Goal: Transaction & Acquisition: Book appointment/travel/reservation

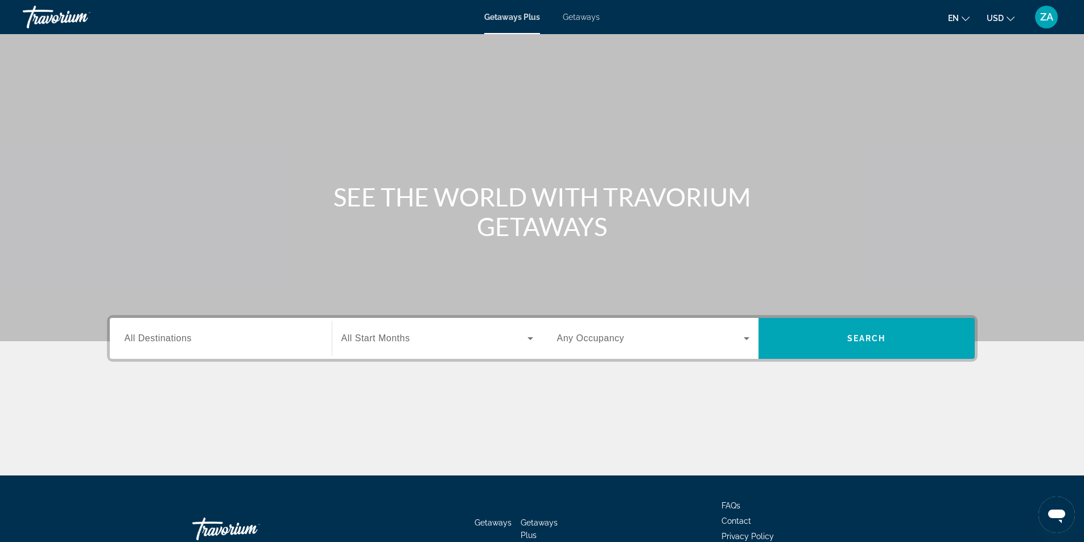
click at [180, 336] on span "All Destinations" at bounding box center [158, 338] width 67 height 10
click at [180, 336] on input "Destination All Destinations" at bounding box center [221, 339] width 192 height 14
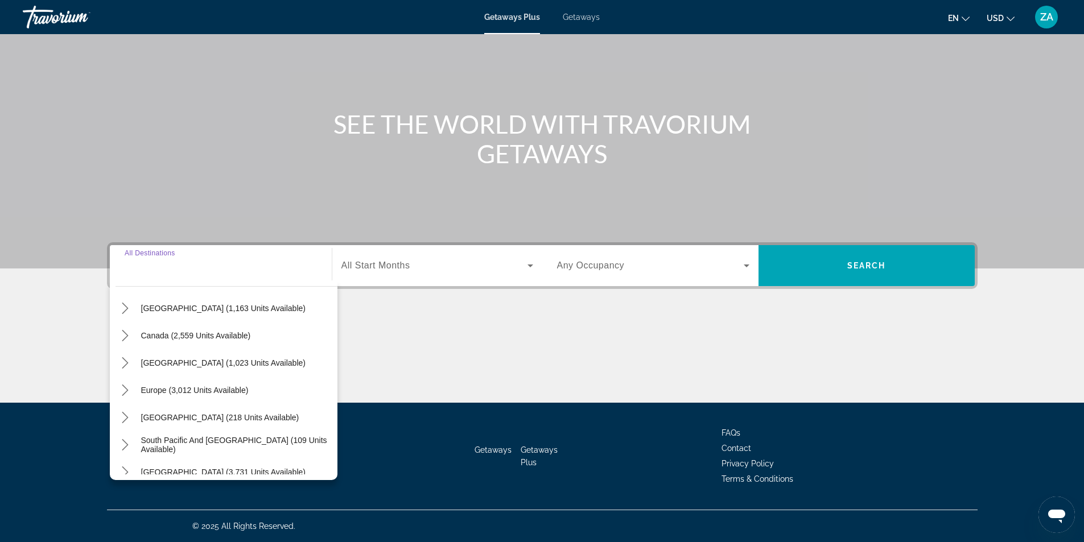
scroll to position [171, 0]
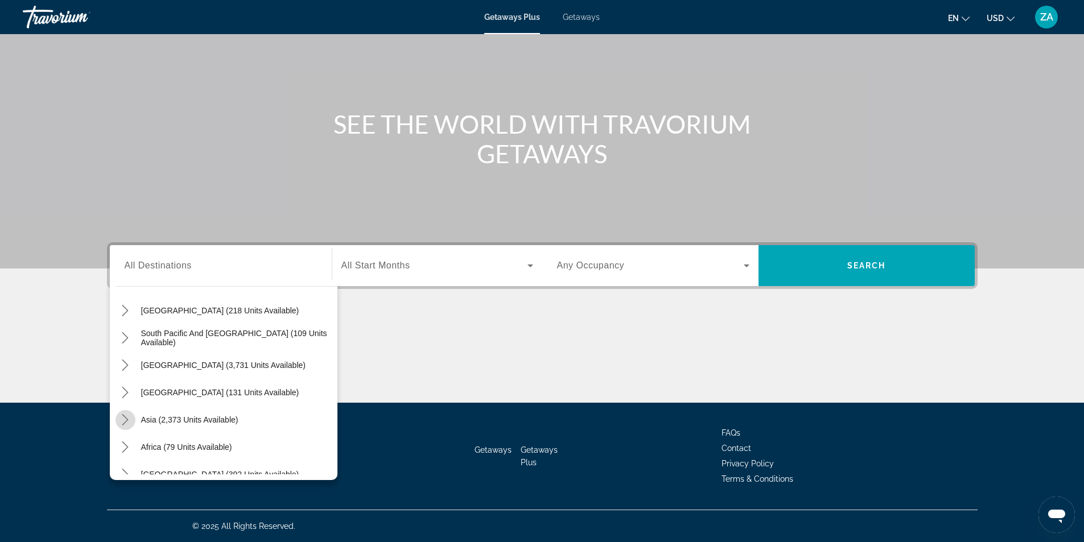
click at [123, 421] on icon "Toggle Asia (2,373 units available) submenu" at bounding box center [124, 419] width 11 height 11
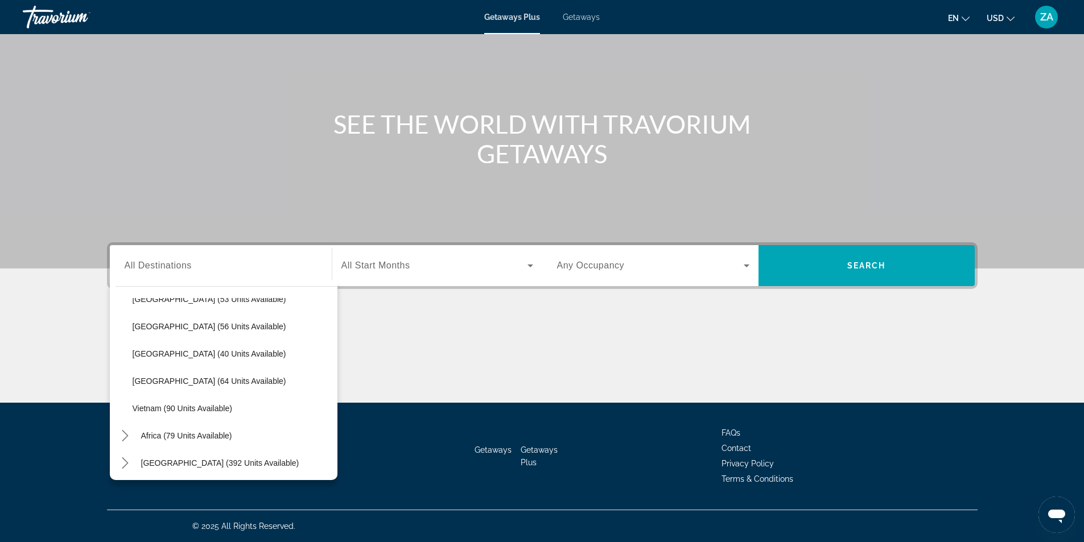
scroll to position [458, 0]
click at [187, 383] on span "[GEOGRAPHIC_DATA] (64 units available)" at bounding box center [210, 378] width 154 height 9
type input "**********"
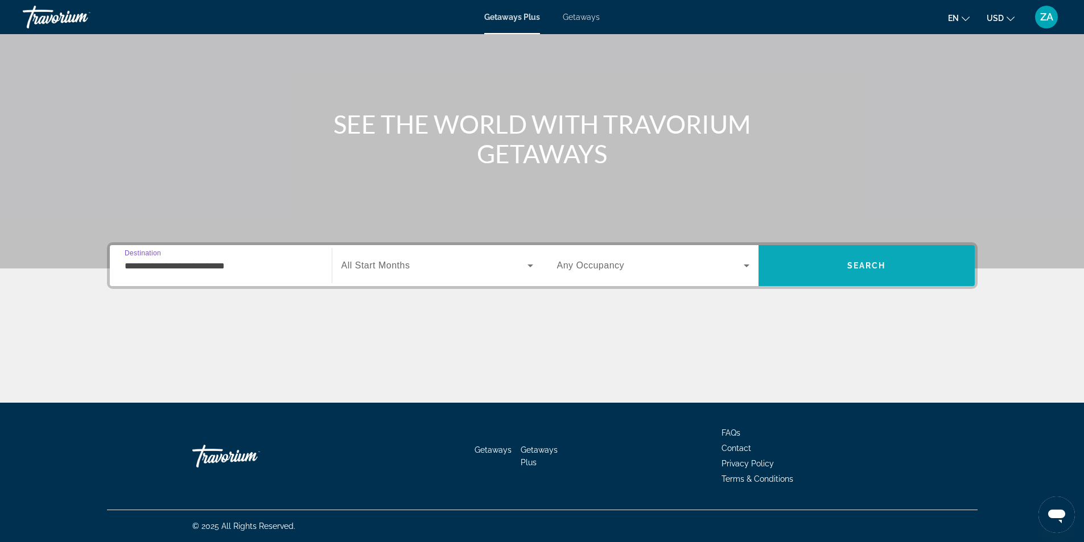
click at [827, 274] on span "Search" at bounding box center [867, 265] width 216 height 27
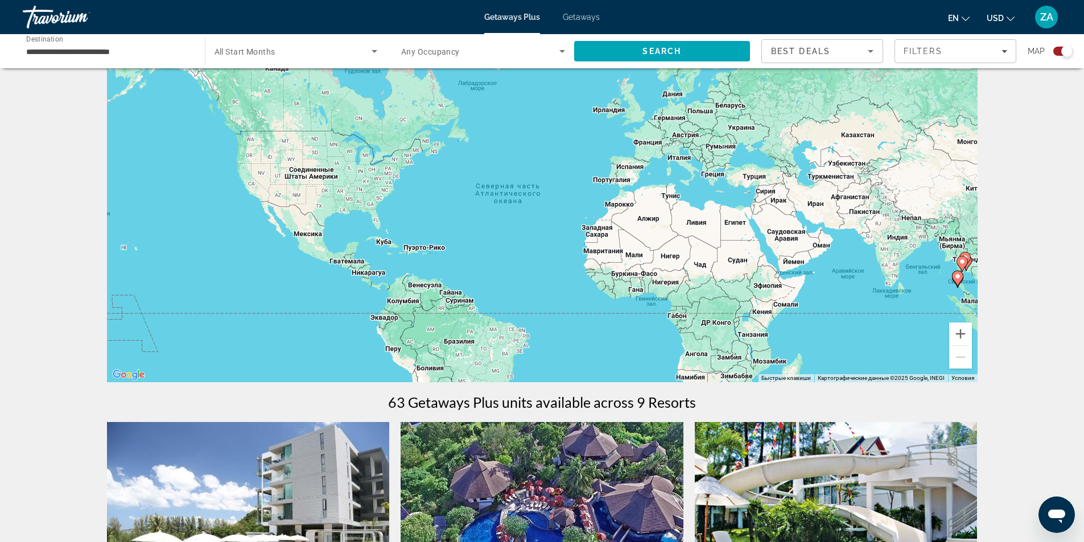
scroll to position [57, 0]
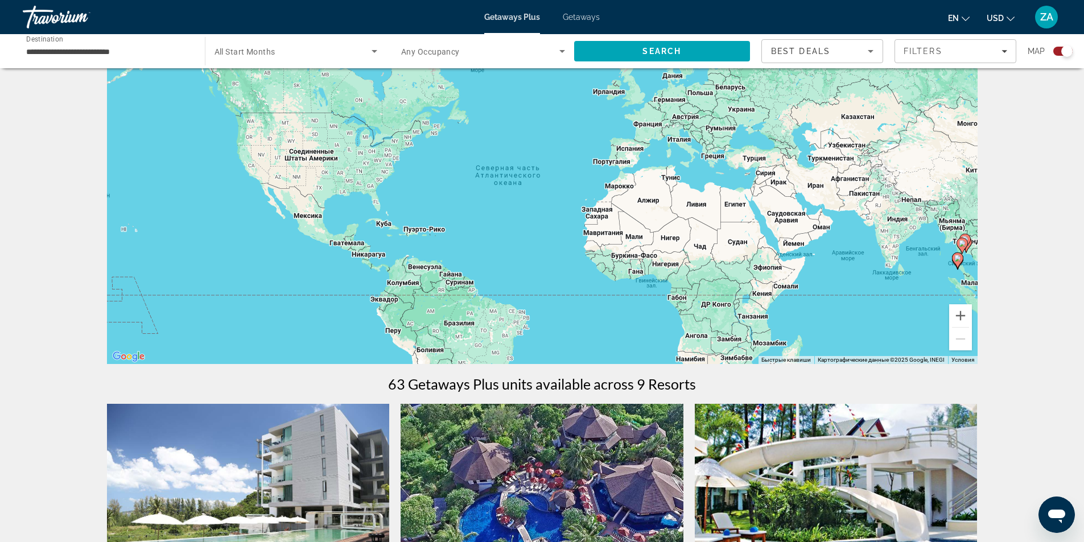
click at [864, 53] on icon "Sort by" at bounding box center [871, 51] width 14 height 14
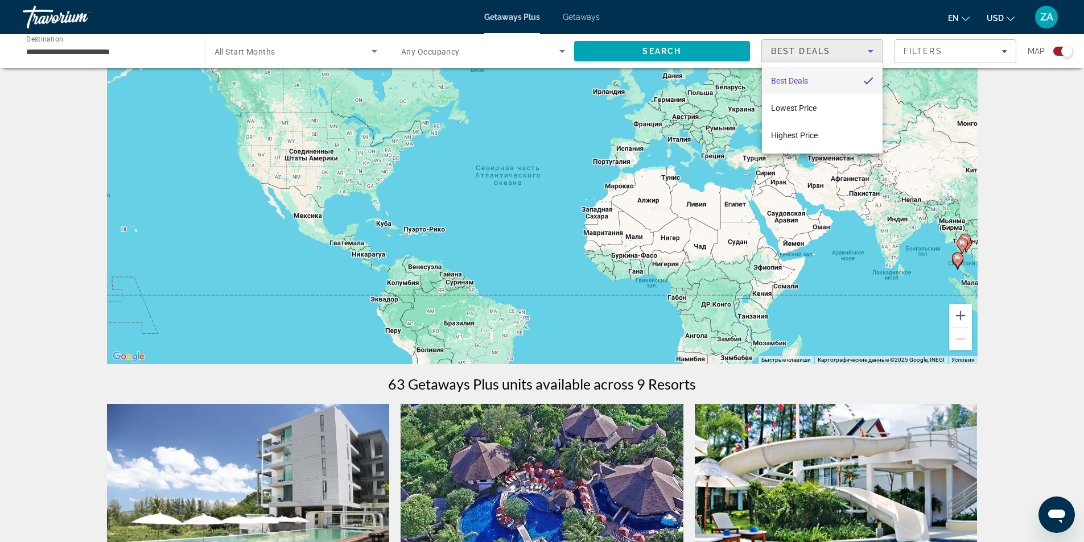
click at [945, 52] on div at bounding box center [542, 271] width 1084 height 542
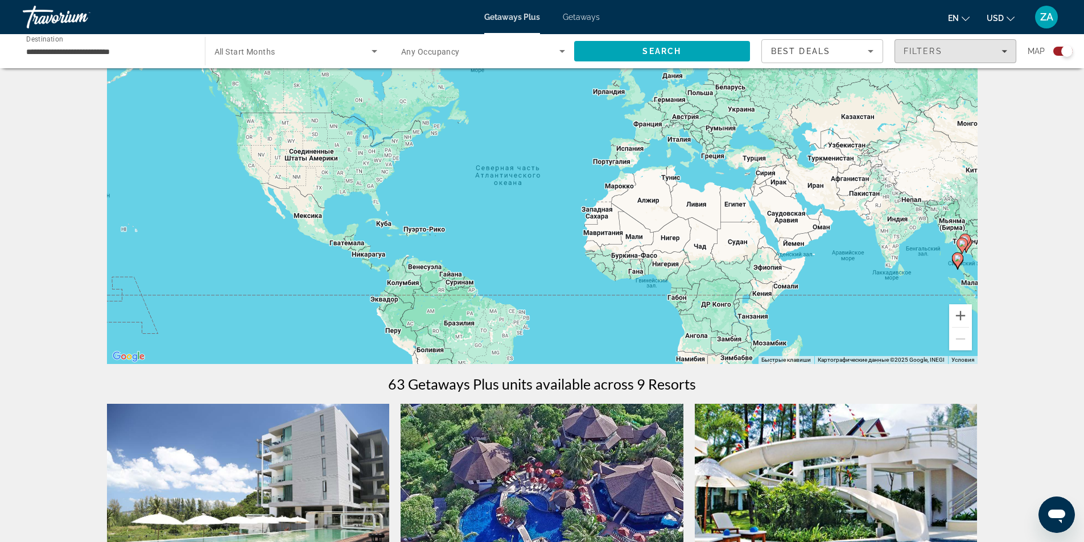
click at [945, 52] on div "Filters" at bounding box center [956, 51] width 104 height 9
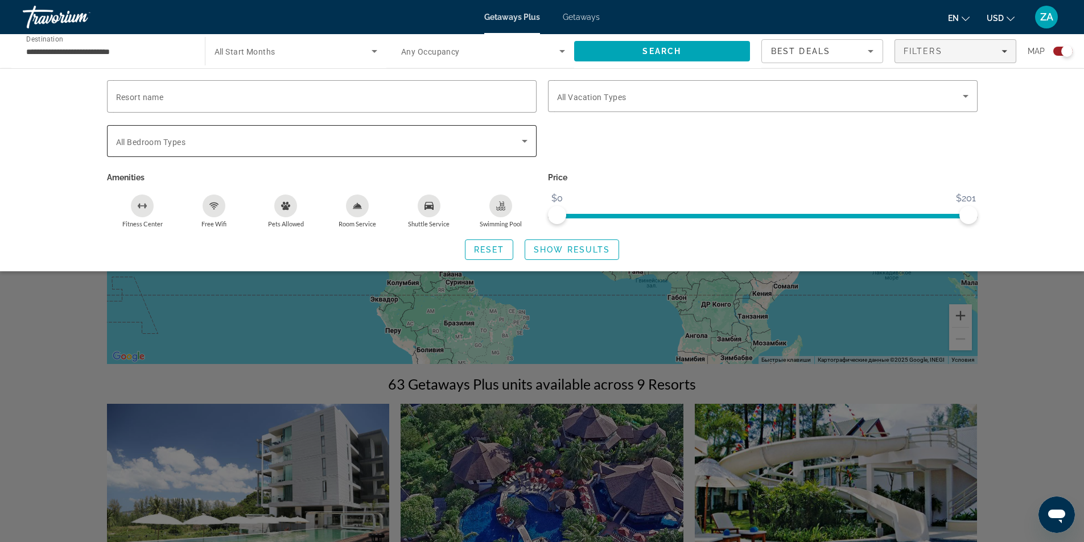
click at [348, 151] on div "Search widget" at bounding box center [321, 141] width 411 height 32
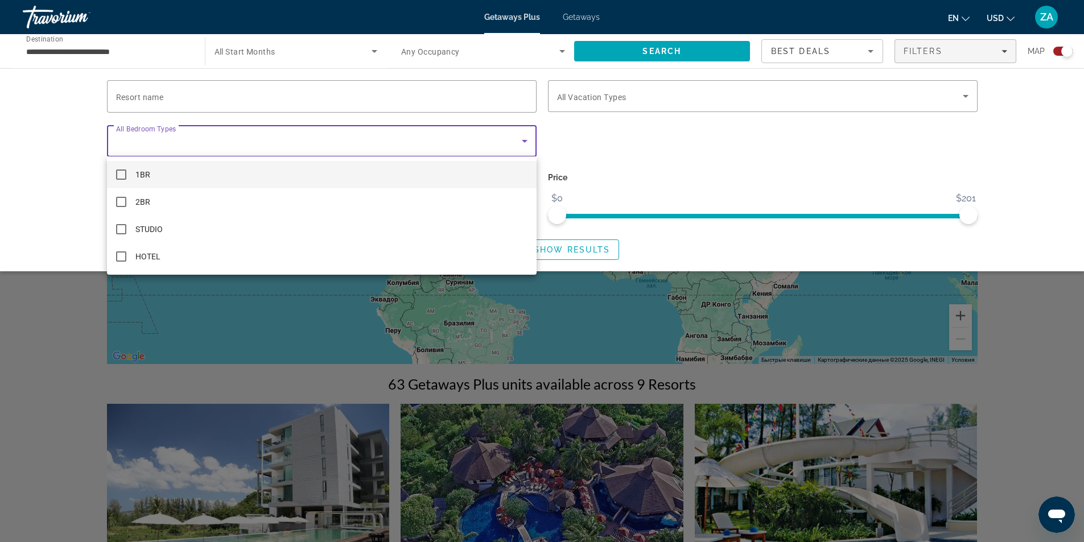
click at [348, 151] on div at bounding box center [542, 271] width 1084 height 542
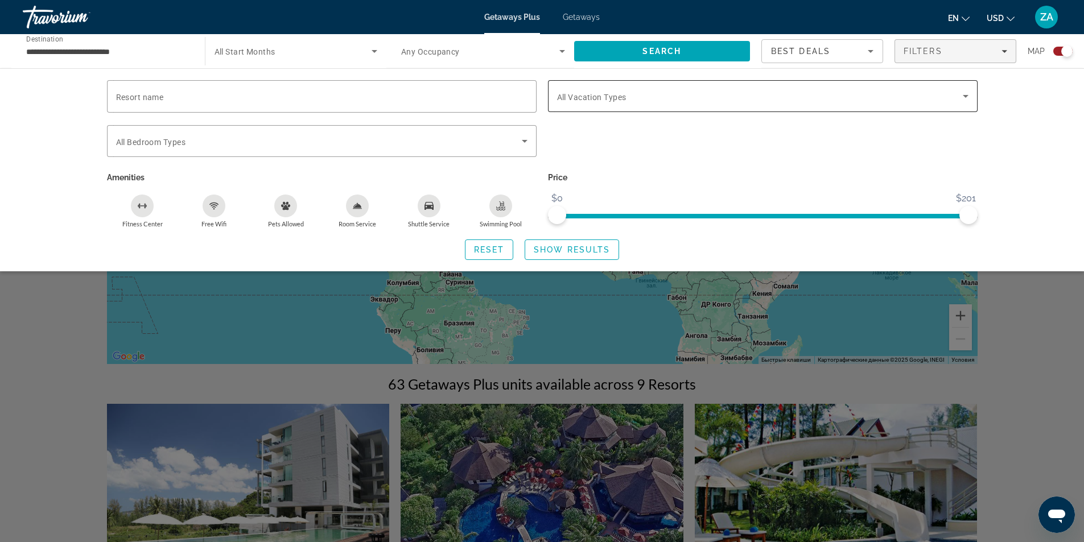
click at [654, 99] on span "Search widget" at bounding box center [760, 96] width 406 height 14
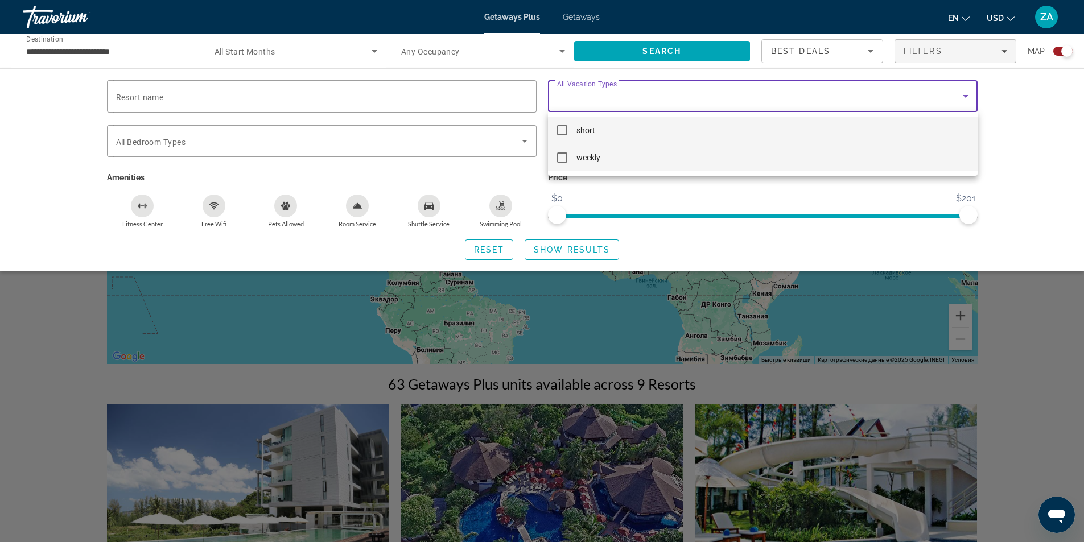
click at [615, 161] on mat-option "weekly" at bounding box center [763, 157] width 430 height 27
click at [689, 55] on div at bounding box center [542, 271] width 1084 height 542
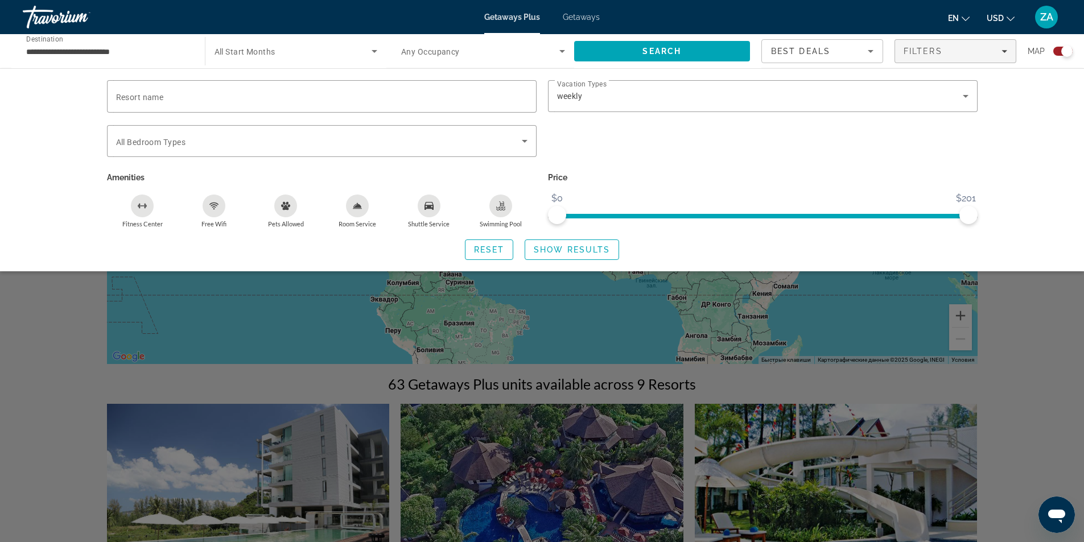
click at [689, 55] on span "Search" at bounding box center [662, 51] width 176 height 27
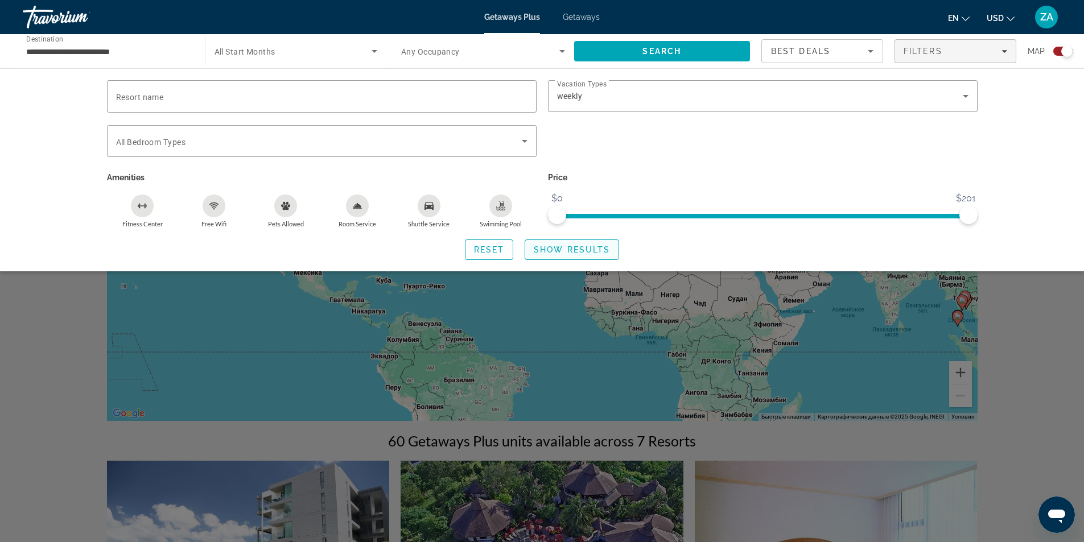
click at [589, 248] on span "Show Results" at bounding box center [572, 249] width 76 height 9
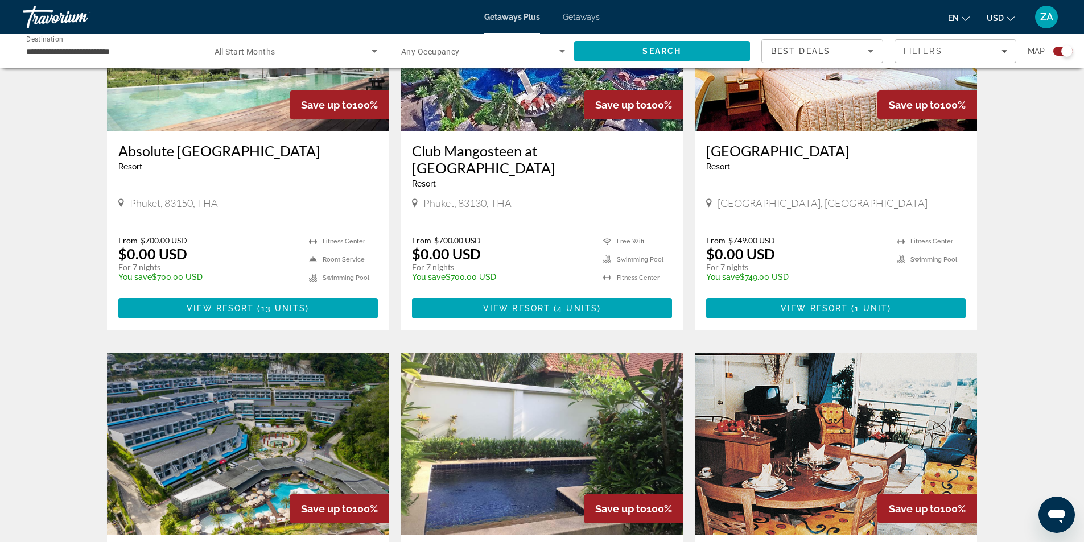
scroll to position [797, 0]
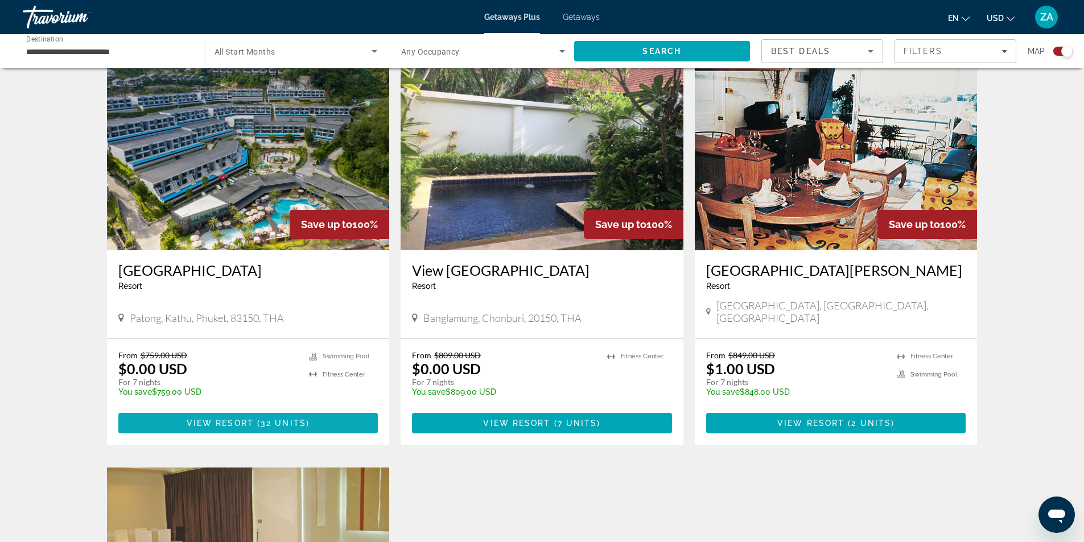
click at [231, 419] on span "View Resort" at bounding box center [220, 423] width 67 height 9
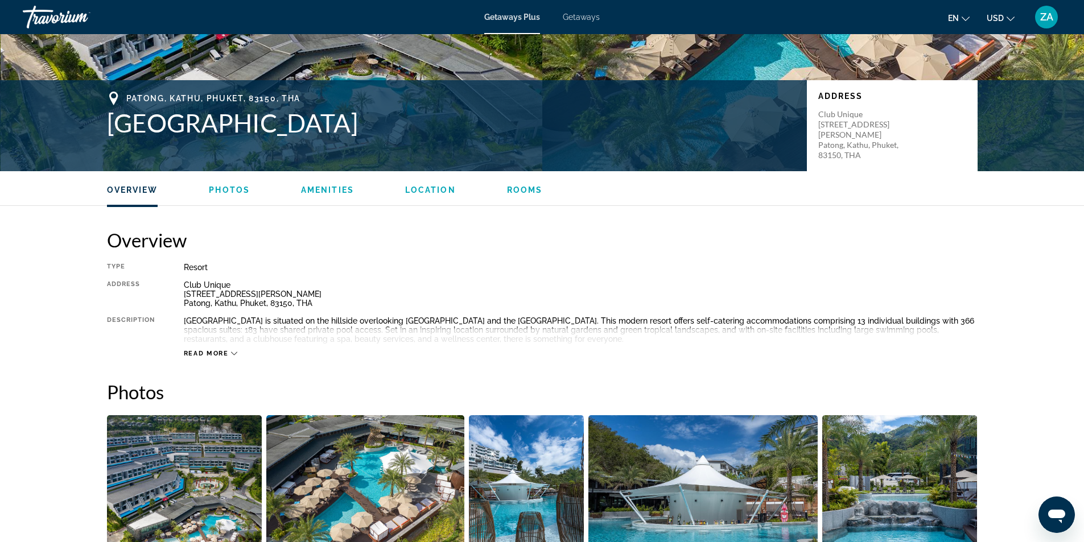
scroll to position [341, 0]
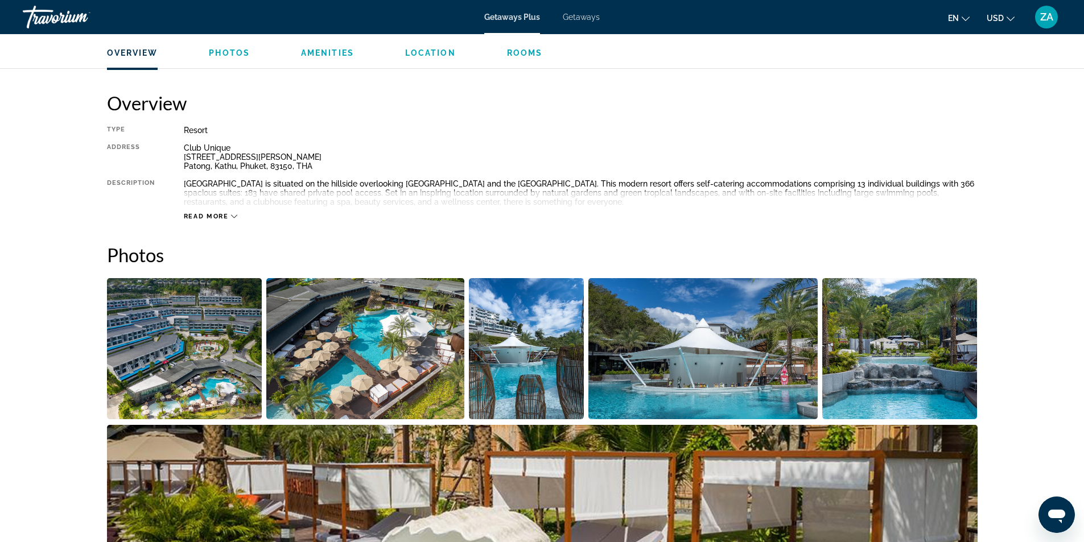
click at [224, 216] on span "Read more" at bounding box center [206, 216] width 45 height 7
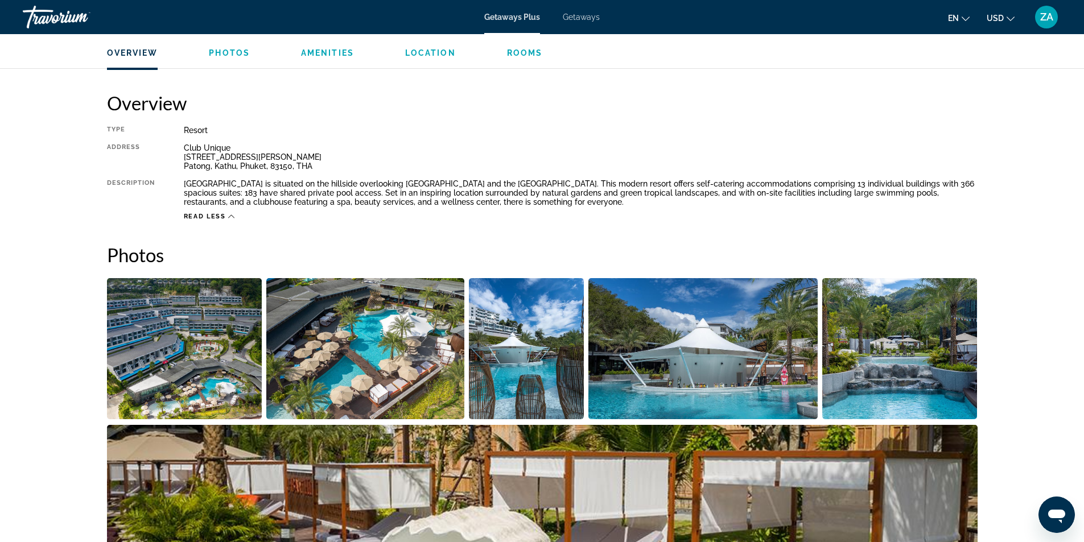
click at [250, 52] on ul "Overview Photos Amenities Location Rooms Search" at bounding box center [542, 52] width 871 height 13
click at [240, 51] on span "Photos" at bounding box center [229, 52] width 41 height 9
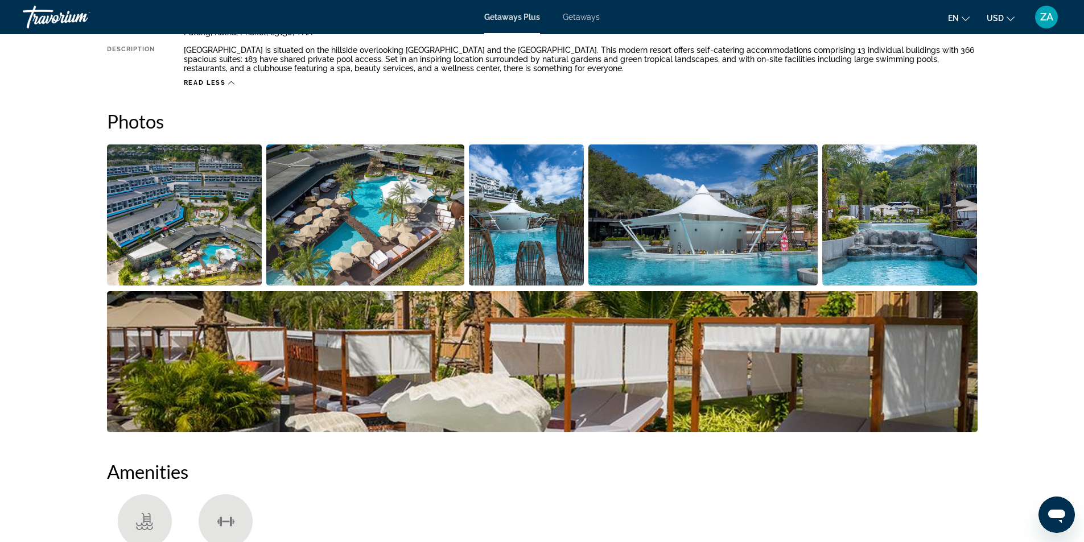
scroll to position [517, 0]
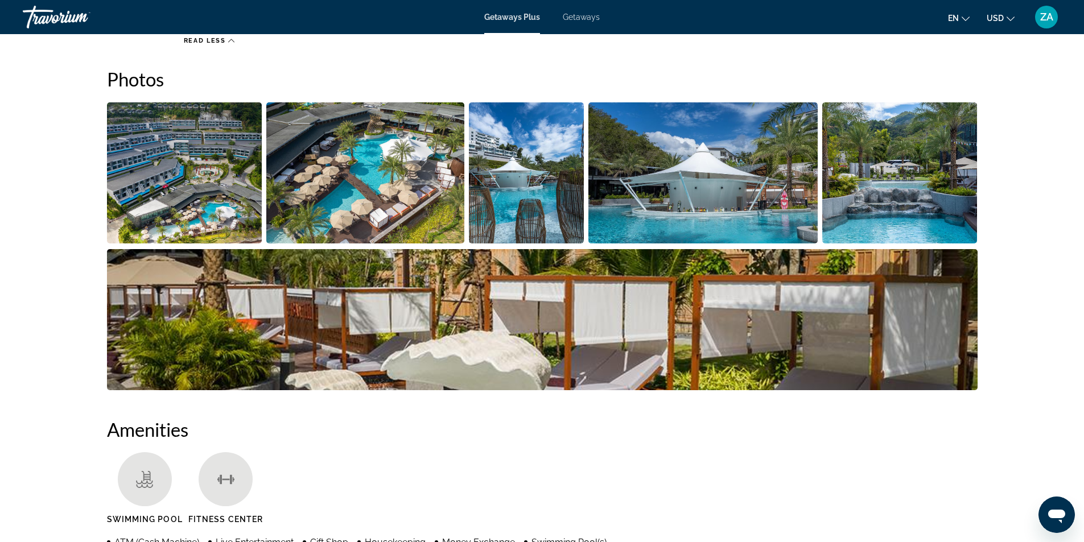
click at [230, 187] on img "Open full-screen image slider" at bounding box center [184, 172] width 155 height 141
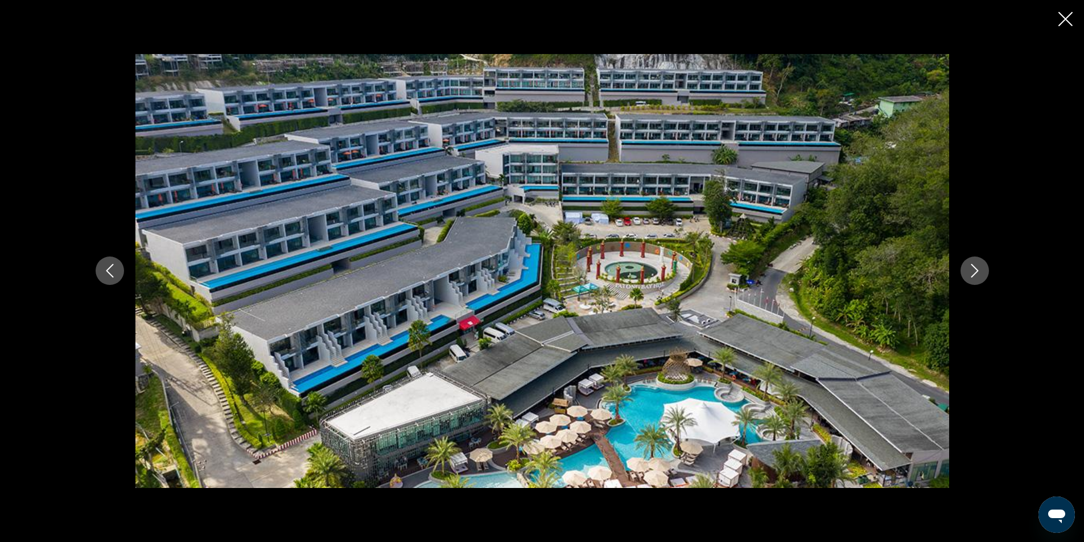
click at [975, 272] on icon "Next image" at bounding box center [975, 271] width 14 height 14
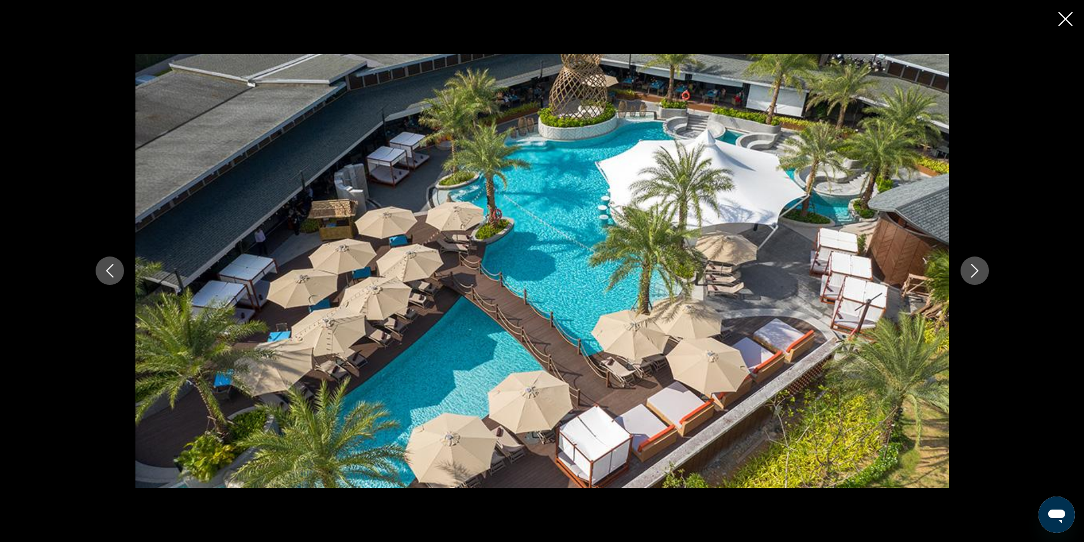
click at [975, 271] on icon "Next image" at bounding box center [975, 271] width 14 height 14
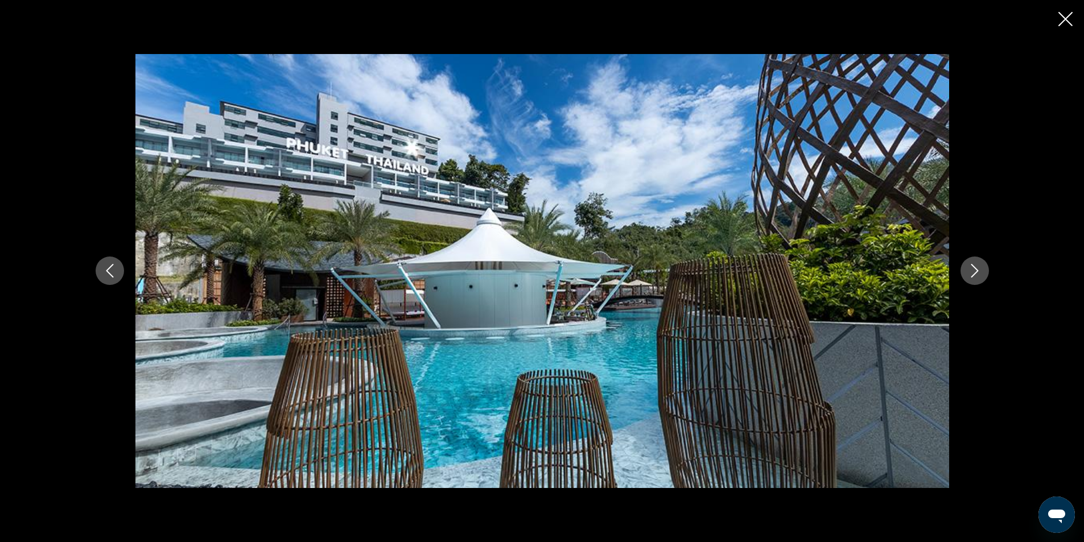
click at [975, 271] on icon "Next image" at bounding box center [975, 271] width 14 height 14
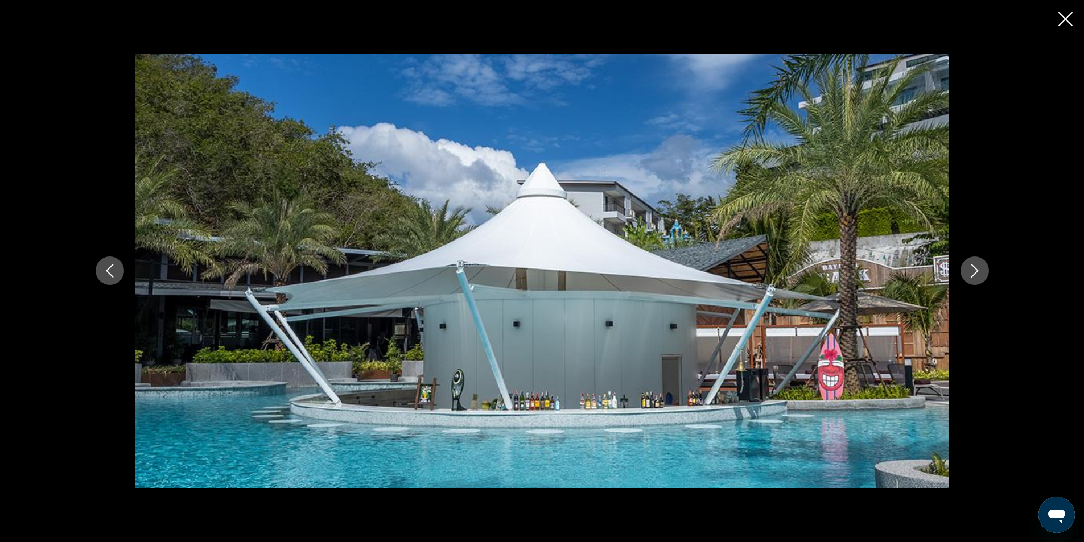
click at [975, 271] on icon "Next image" at bounding box center [975, 271] width 14 height 14
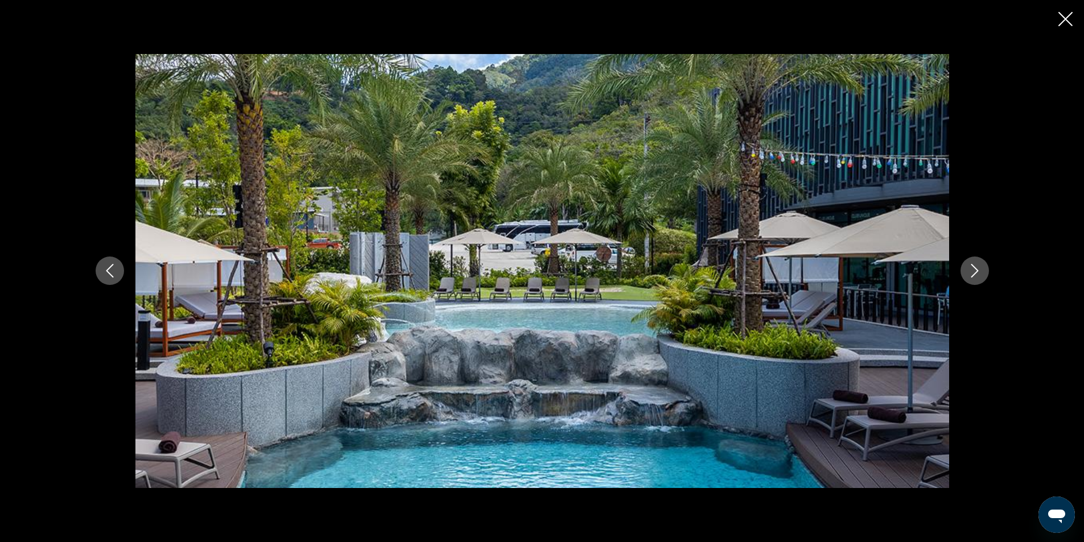
click at [974, 271] on icon "Next image" at bounding box center [975, 271] width 14 height 14
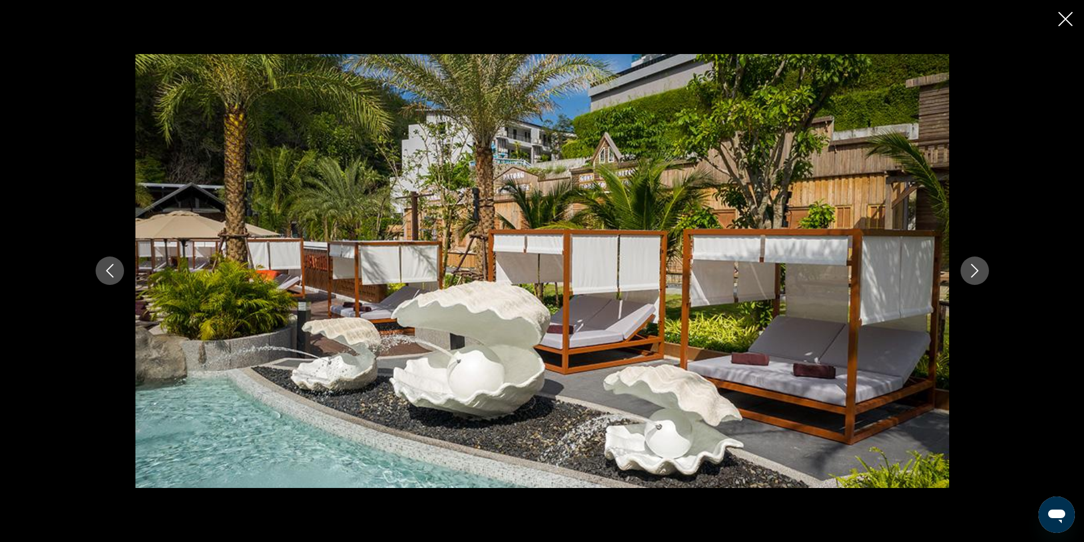
click at [973, 271] on icon "Next image" at bounding box center [975, 271] width 14 height 14
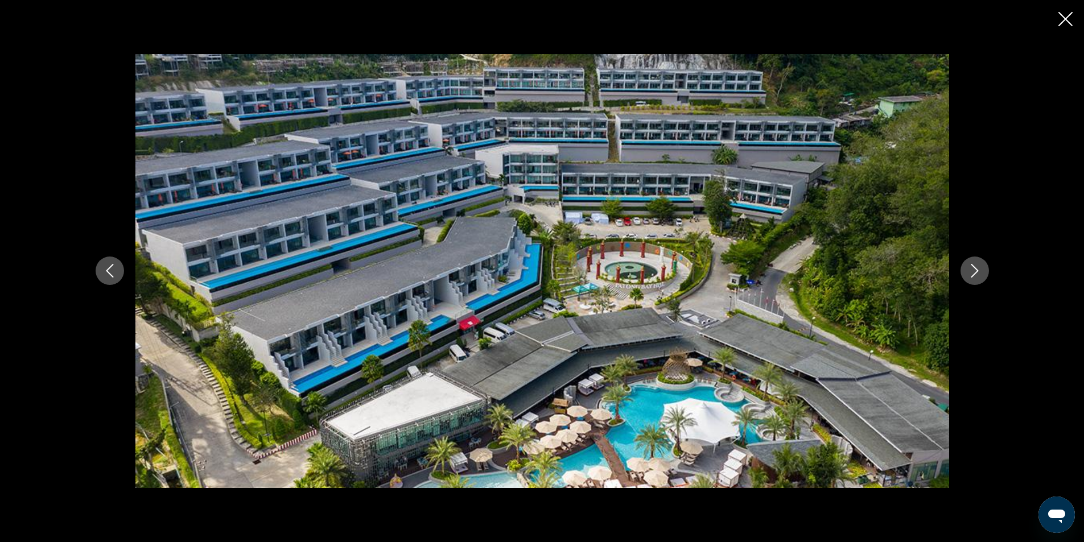
click at [973, 271] on icon "Next image" at bounding box center [975, 271] width 14 height 14
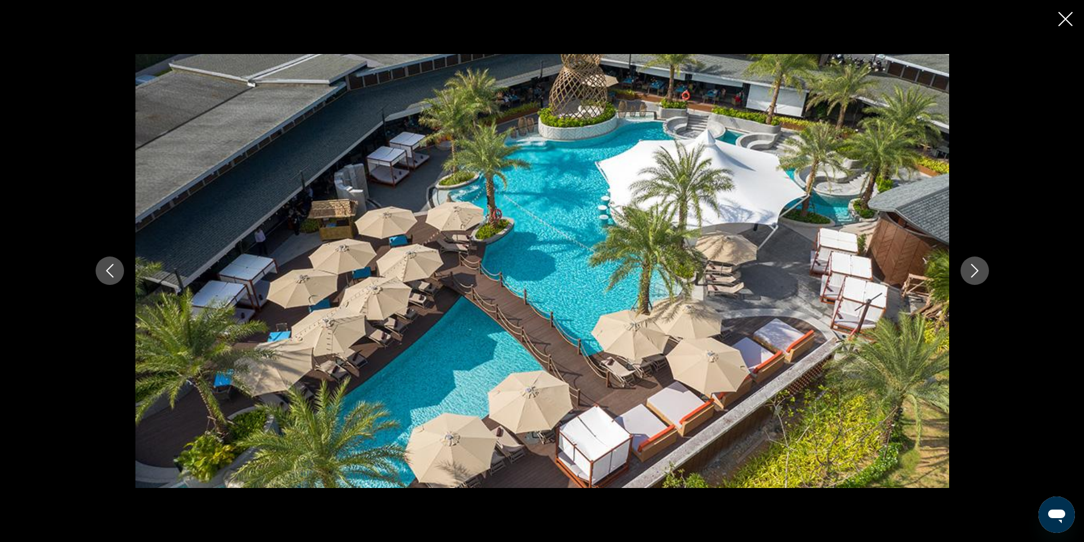
click at [1065, 21] on icon "Close slideshow" at bounding box center [1065, 19] width 14 height 14
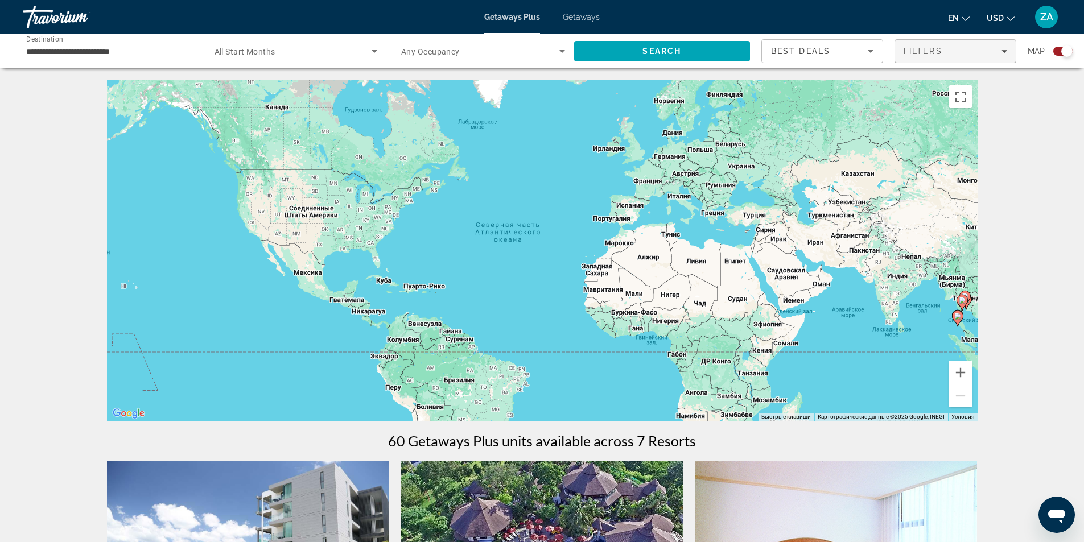
click at [1004, 48] on icon "Filters" at bounding box center [1005, 51] width 6 height 6
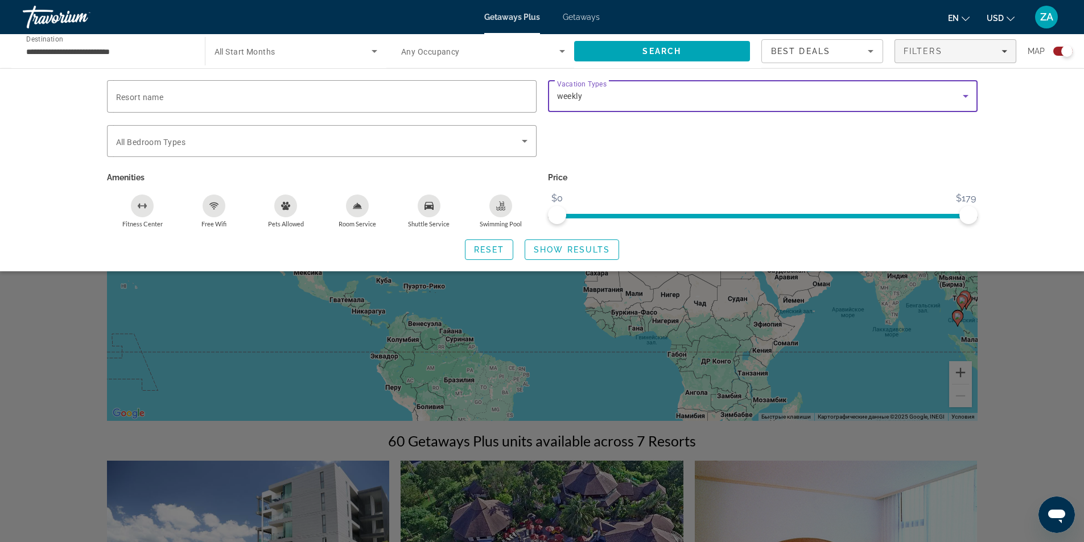
click at [903, 102] on div "weekly" at bounding box center [760, 96] width 406 height 14
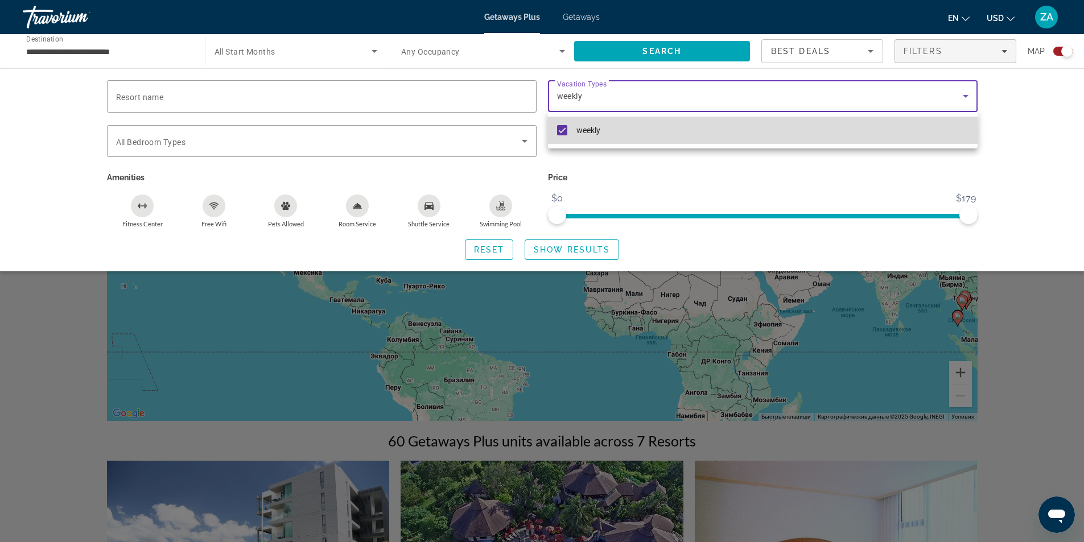
click at [564, 130] on mat-pseudo-checkbox at bounding box center [562, 130] width 10 height 10
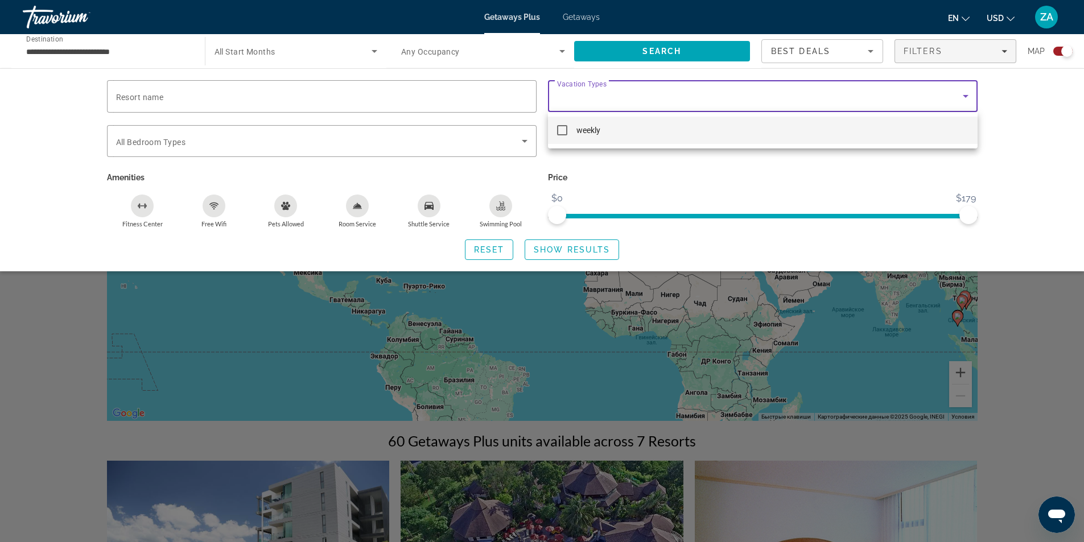
click at [1044, 141] on div at bounding box center [542, 271] width 1084 height 542
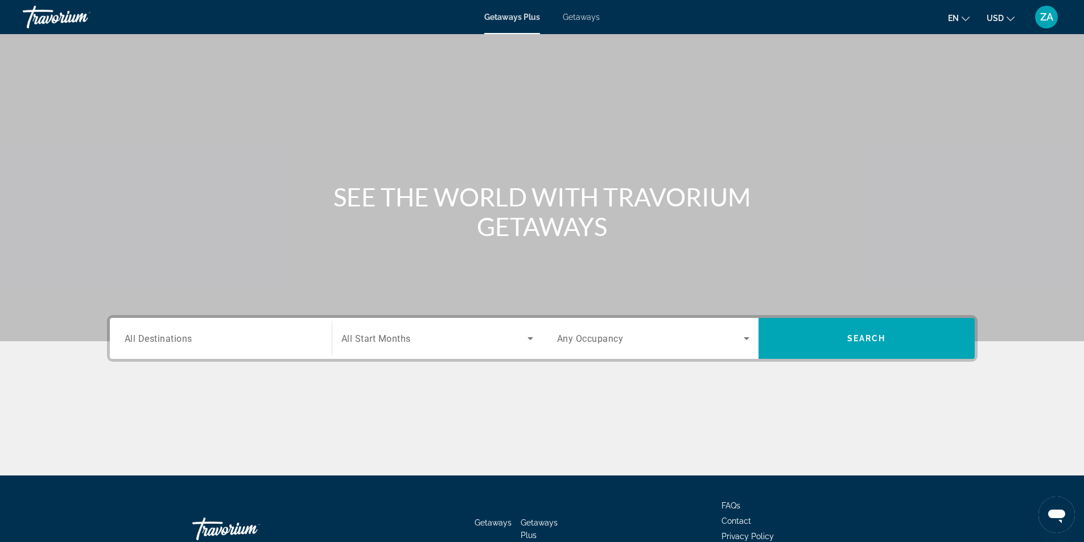
click at [233, 339] on input "Destination All Destinations" at bounding box center [221, 339] width 192 height 14
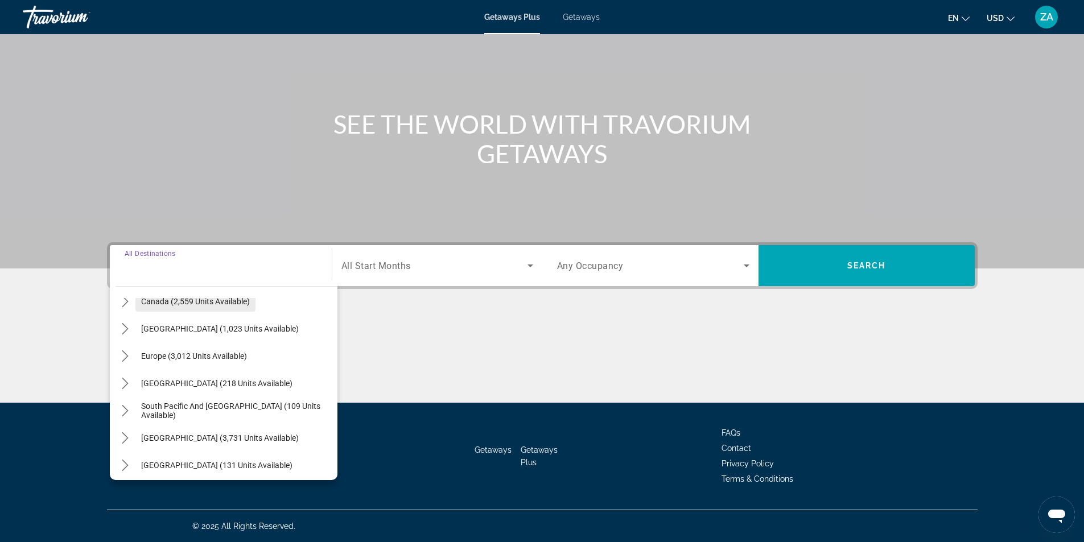
scroll to position [184, 0]
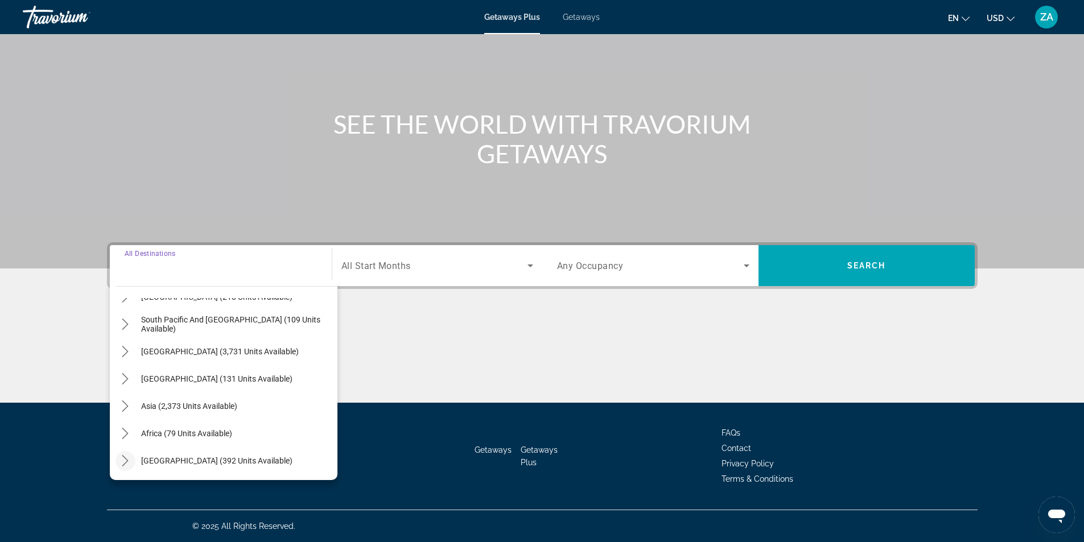
click at [127, 461] on icon "Toggle Middle East (392 units available) submenu" at bounding box center [125, 460] width 6 height 11
click at [123, 323] on icon "Toggle Asia (2,373 units available) submenu" at bounding box center [124, 324] width 11 height 11
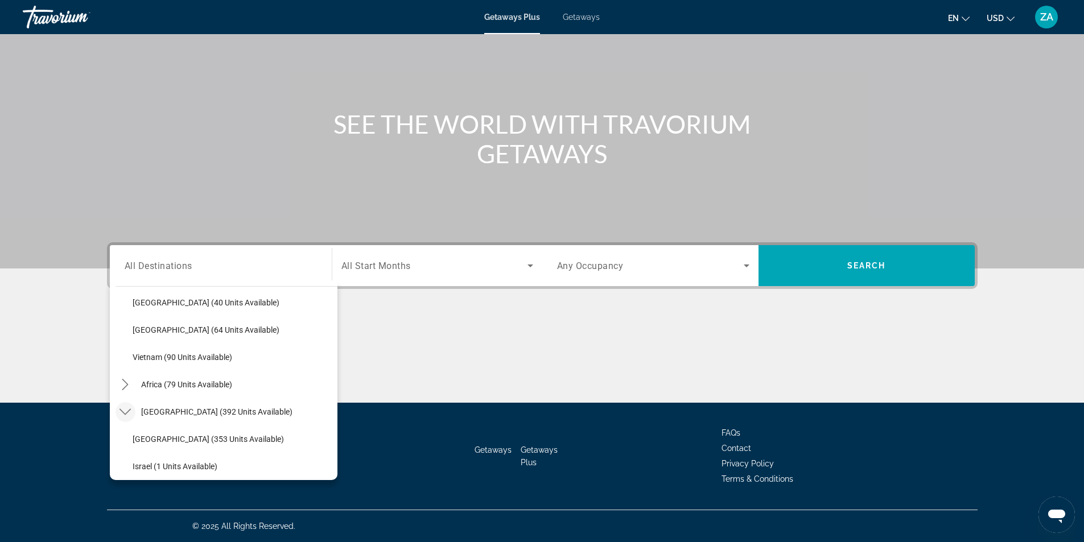
scroll to position [336, 0]
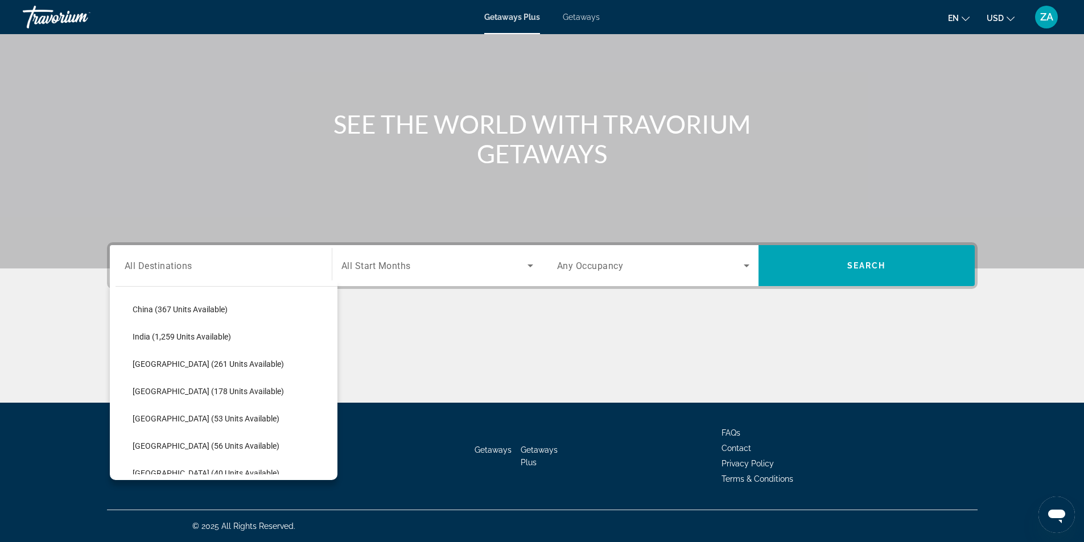
drag, startPoint x: 169, startPoint y: 388, endPoint x: 376, endPoint y: 458, distance: 218.8
click at [336, 473] on div "All destinations United States (37,542 units available) Mexico (1,163 units ava…" at bounding box center [227, 386] width 222 height 176
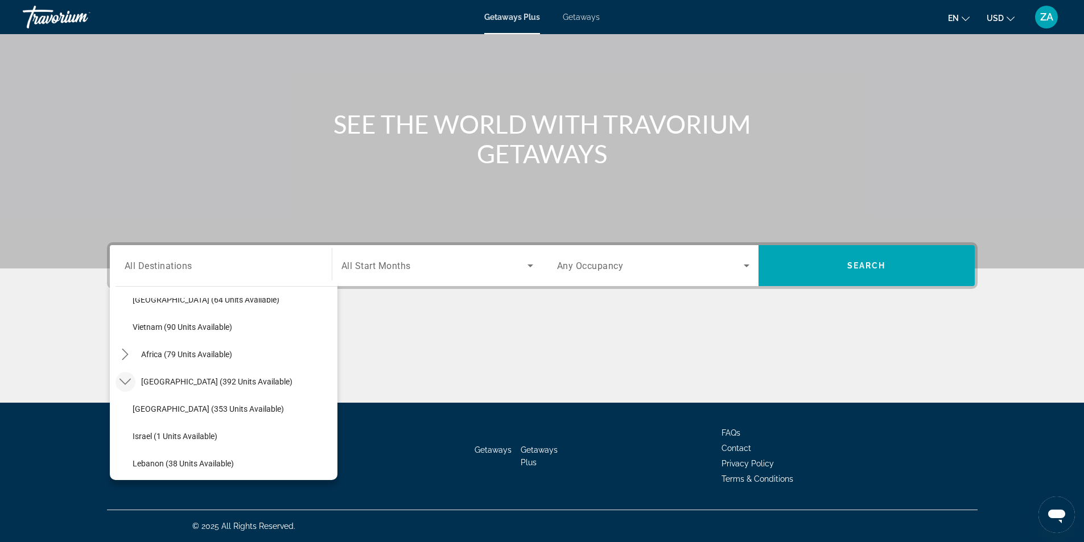
scroll to position [539, 0]
click at [126, 409] on icon "Toggle Africa (79 units available) submenu" at bounding box center [124, 408] width 11 height 11
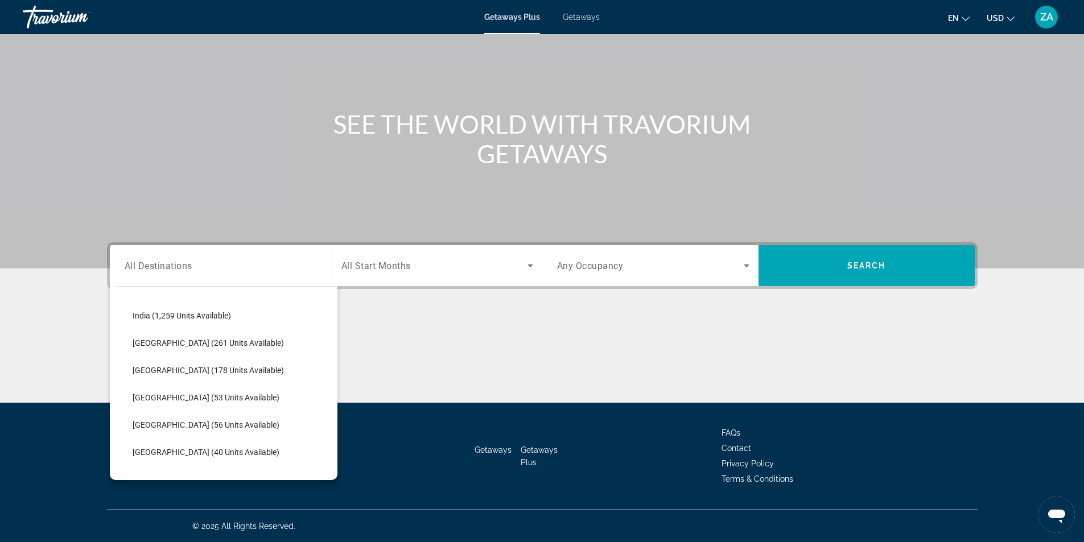
scroll to position [337, 0]
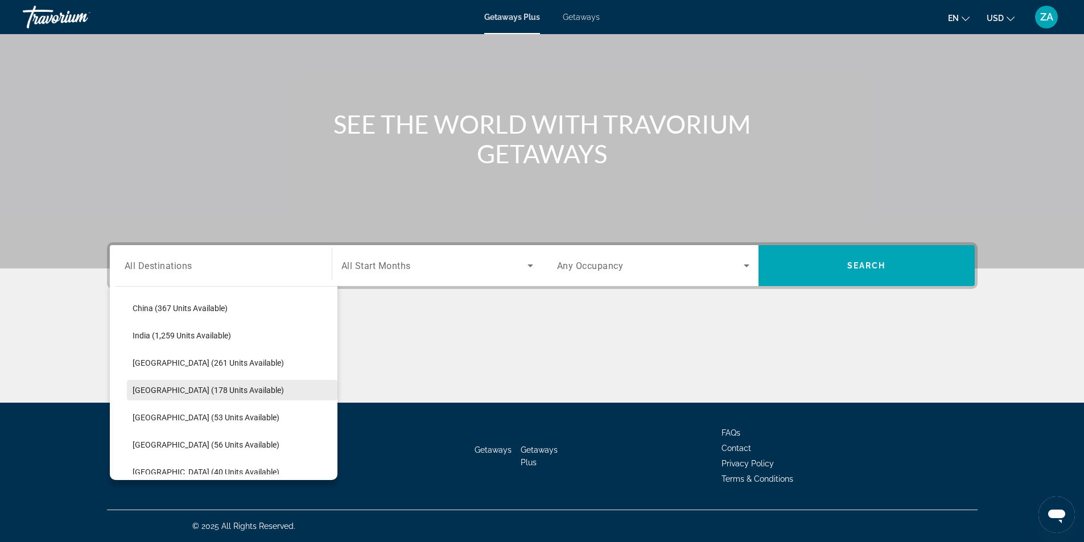
click at [158, 390] on span "[GEOGRAPHIC_DATA] (178 units available)" at bounding box center [208, 390] width 151 height 9
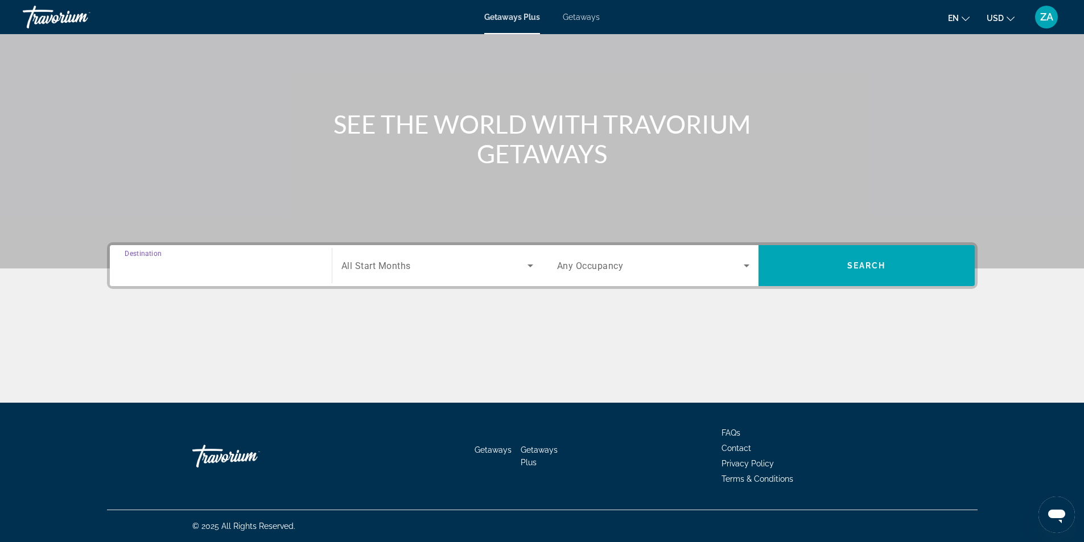
type input "**********"
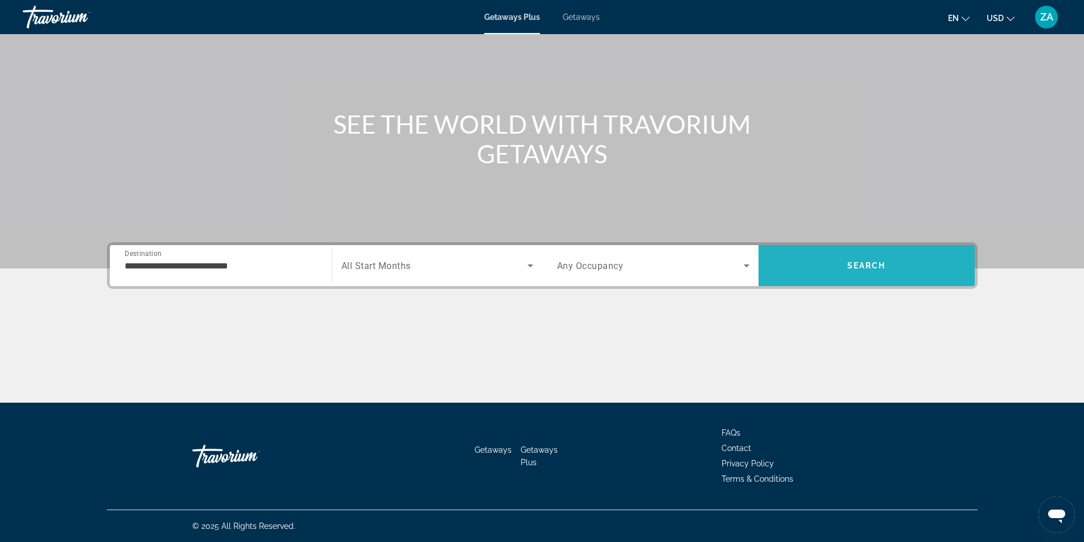
click at [852, 275] on span "Search" at bounding box center [867, 265] width 216 height 27
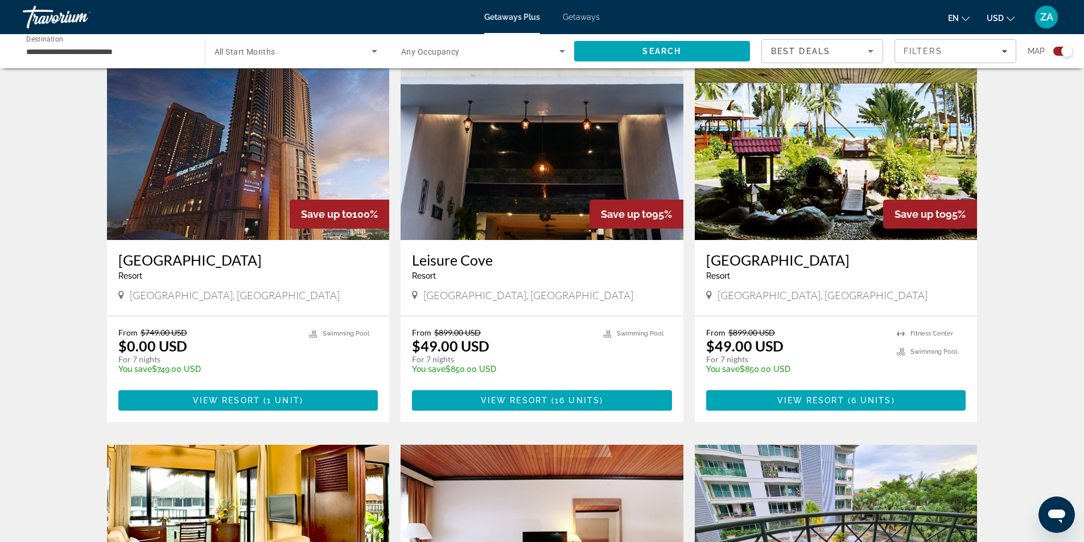
scroll to position [285, 0]
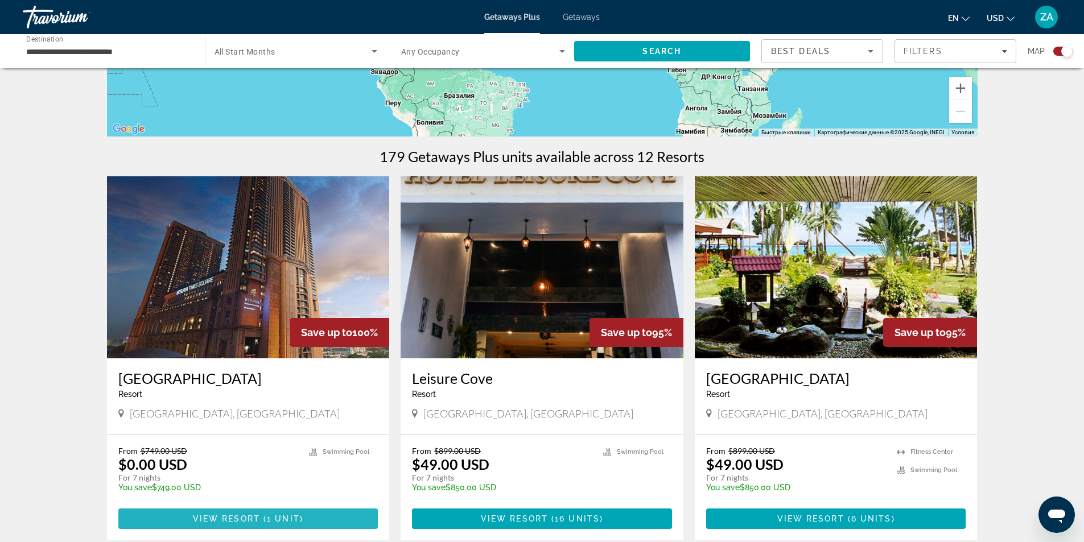
click at [294, 526] on span "Main content" at bounding box center [248, 518] width 260 height 27
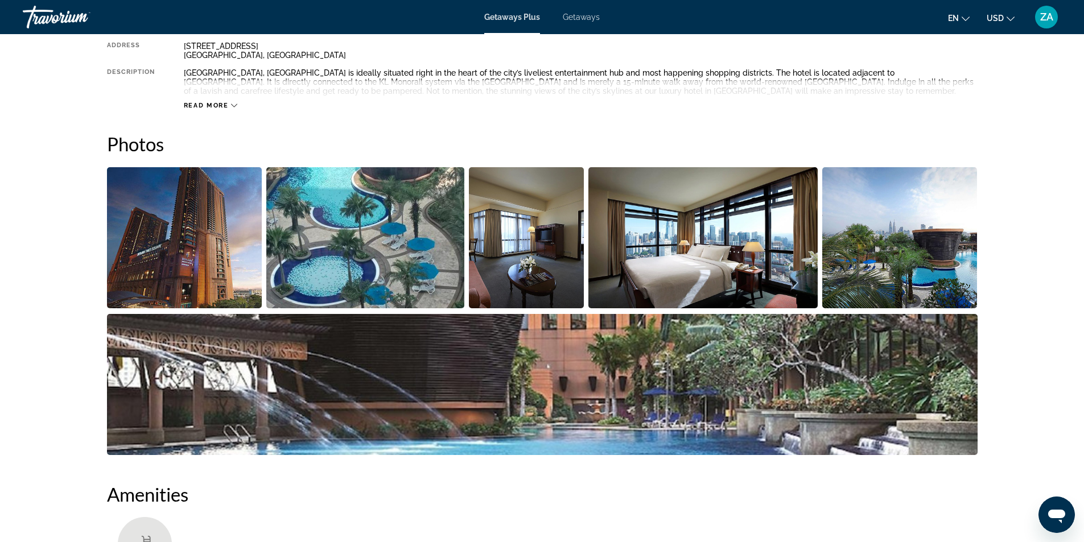
scroll to position [398, 0]
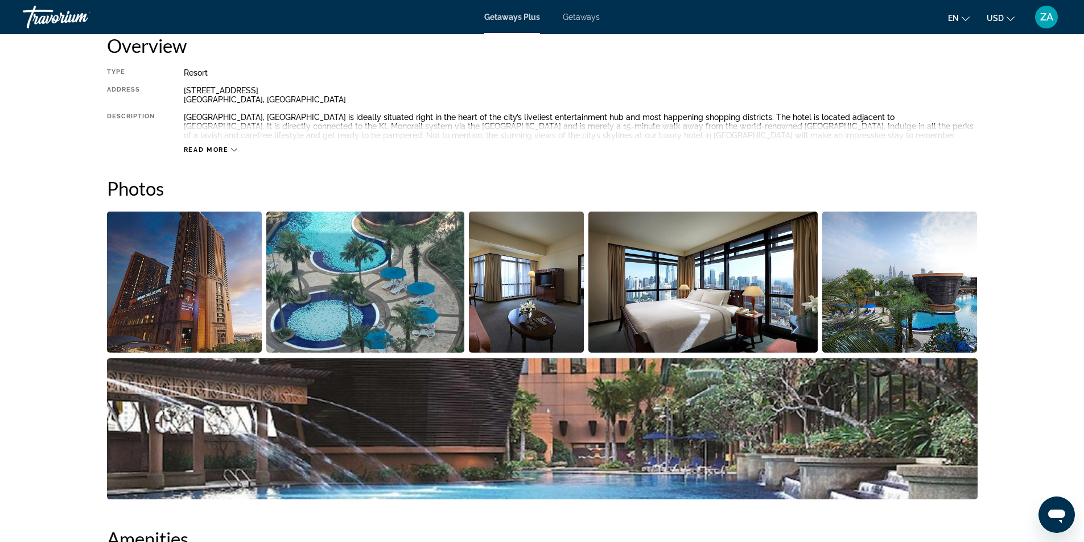
click at [233, 319] on img "Open full-screen image slider" at bounding box center [184, 282] width 155 height 141
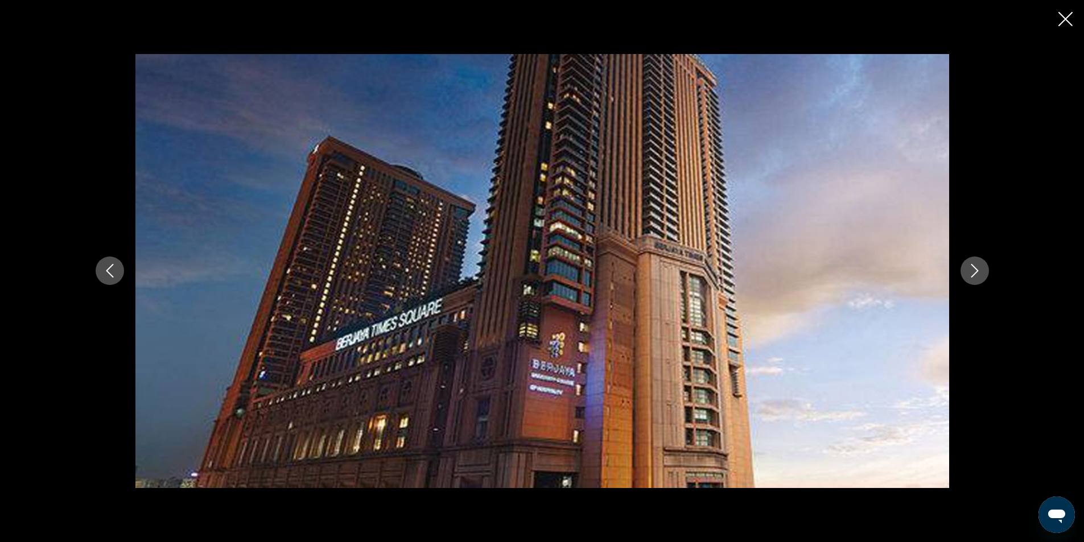
click at [979, 269] on icon "Next image" at bounding box center [975, 271] width 14 height 14
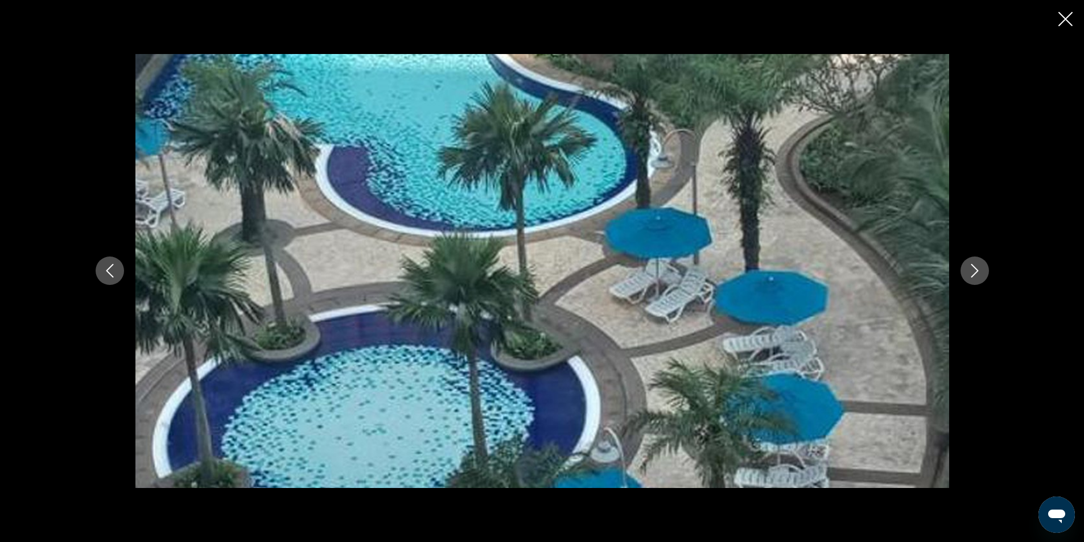
click at [978, 270] on icon "Next image" at bounding box center [975, 271] width 14 height 14
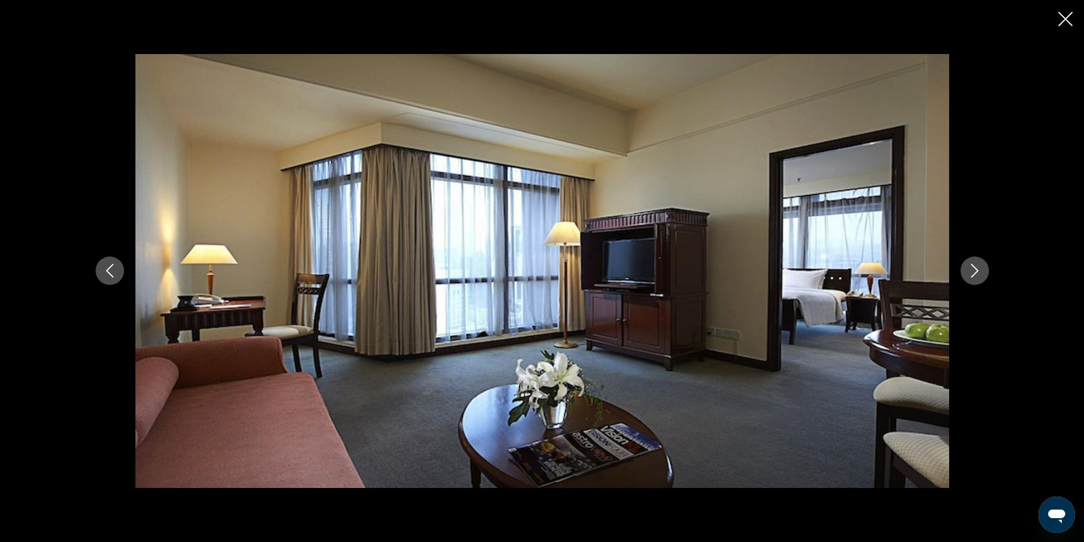
click at [977, 270] on icon "Next image" at bounding box center [975, 271] width 14 height 14
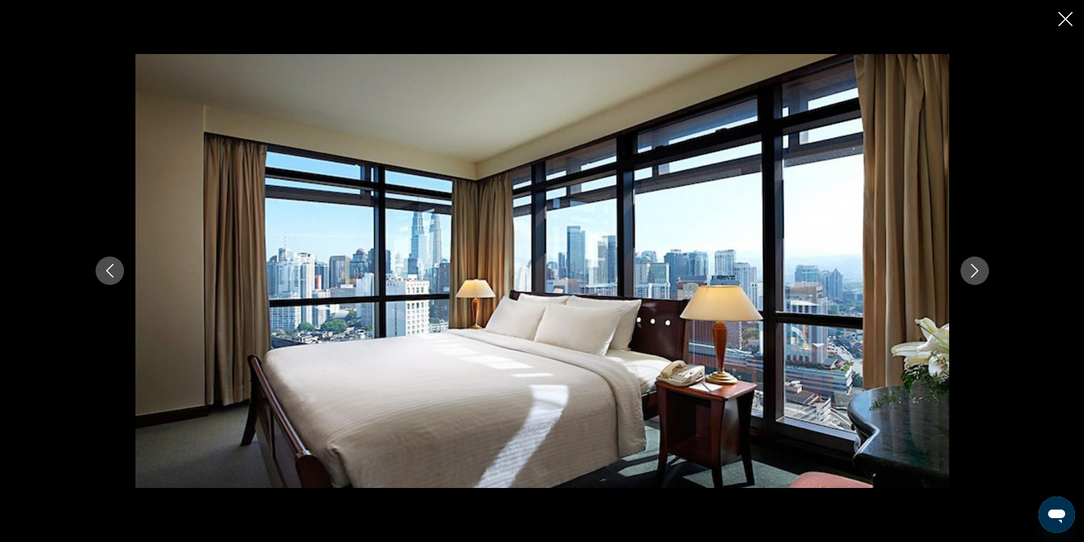
click at [977, 270] on icon "Next image" at bounding box center [974, 272] width 7 height 14
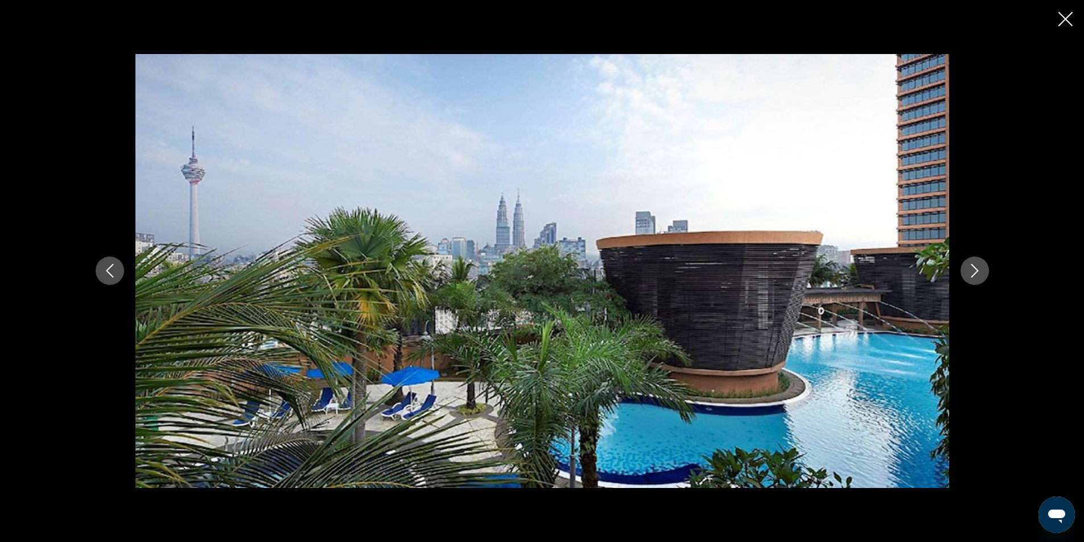
click at [975, 270] on icon "Next image" at bounding box center [975, 271] width 14 height 14
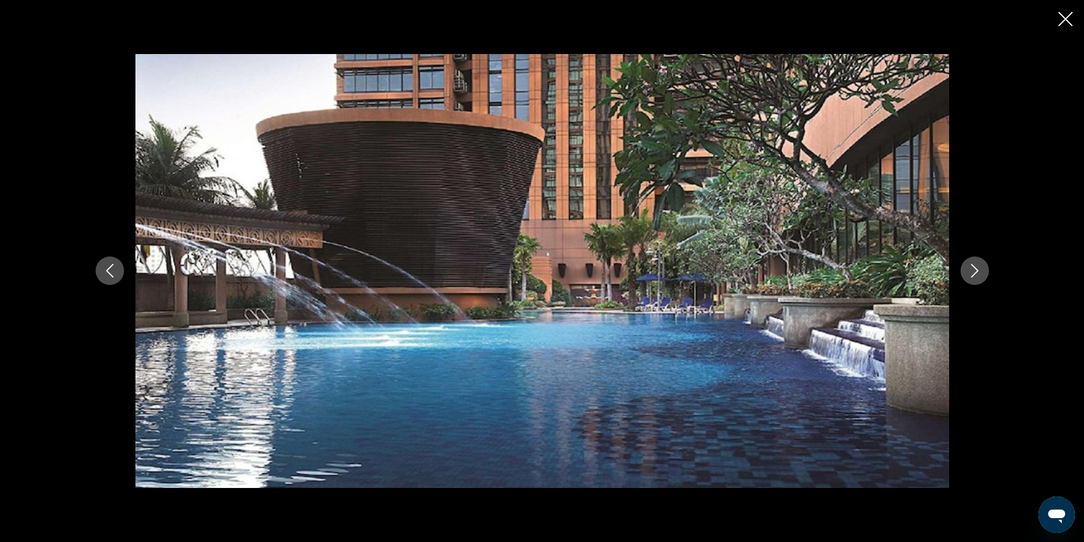
click at [975, 270] on icon "Next image" at bounding box center [975, 271] width 14 height 14
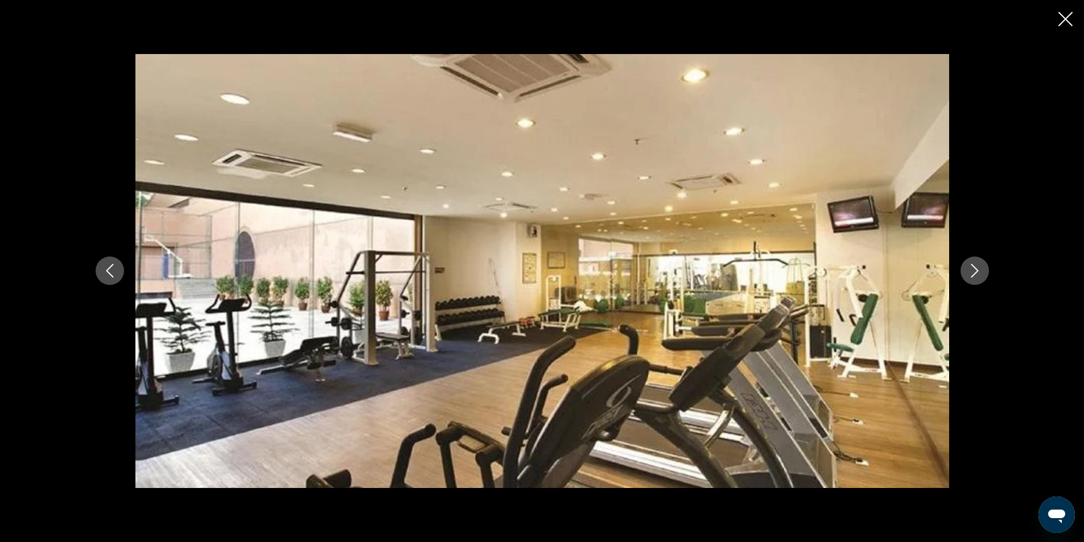
click at [974, 270] on icon "Next image" at bounding box center [975, 271] width 14 height 14
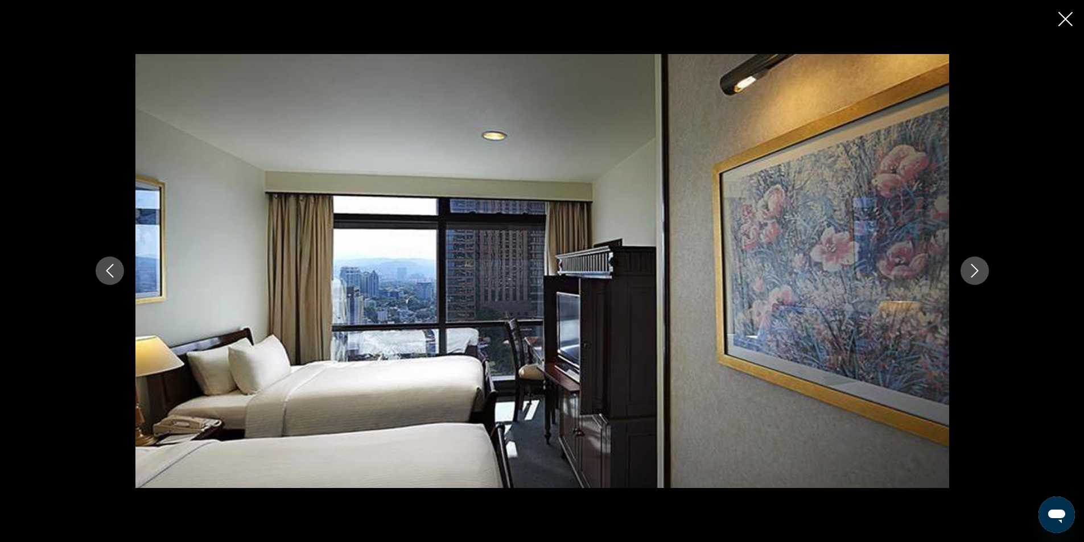
click at [972, 270] on icon "Next image" at bounding box center [975, 271] width 14 height 14
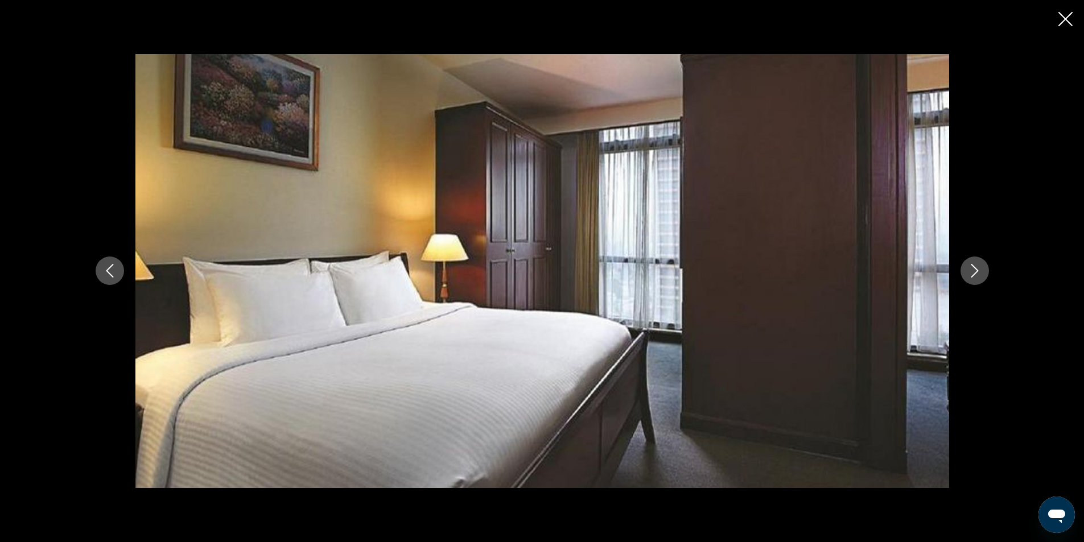
click at [972, 270] on icon "Next image" at bounding box center [975, 271] width 14 height 14
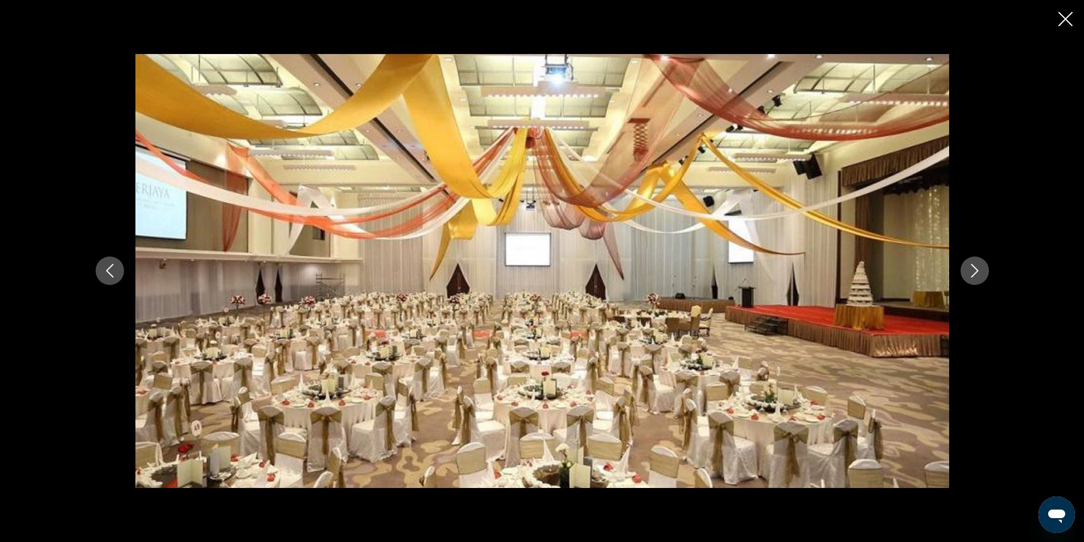
click at [971, 270] on icon "Next image" at bounding box center [975, 271] width 14 height 14
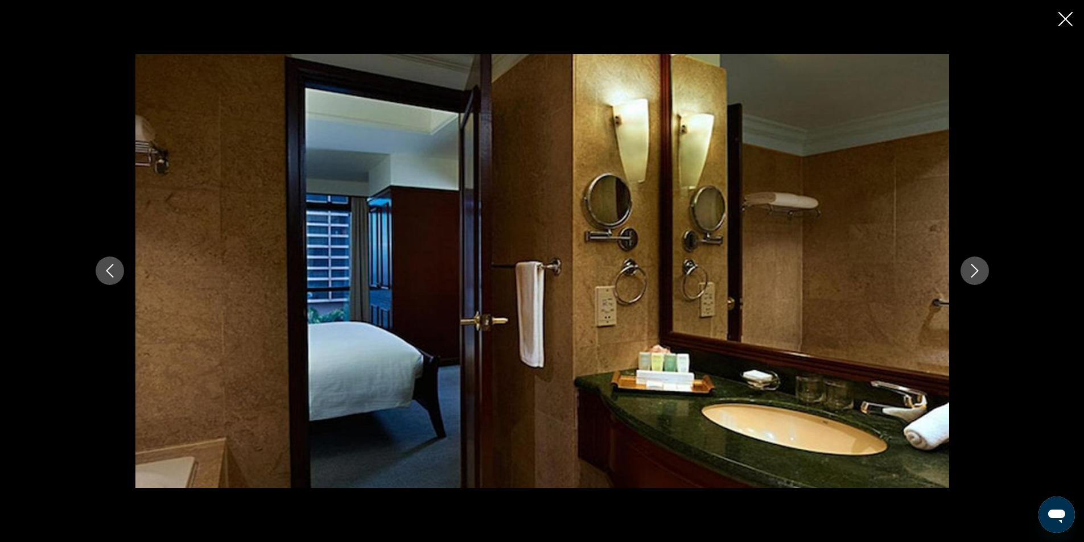
click at [971, 270] on icon "Next image" at bounding box center [975, 271] width 14 height 14
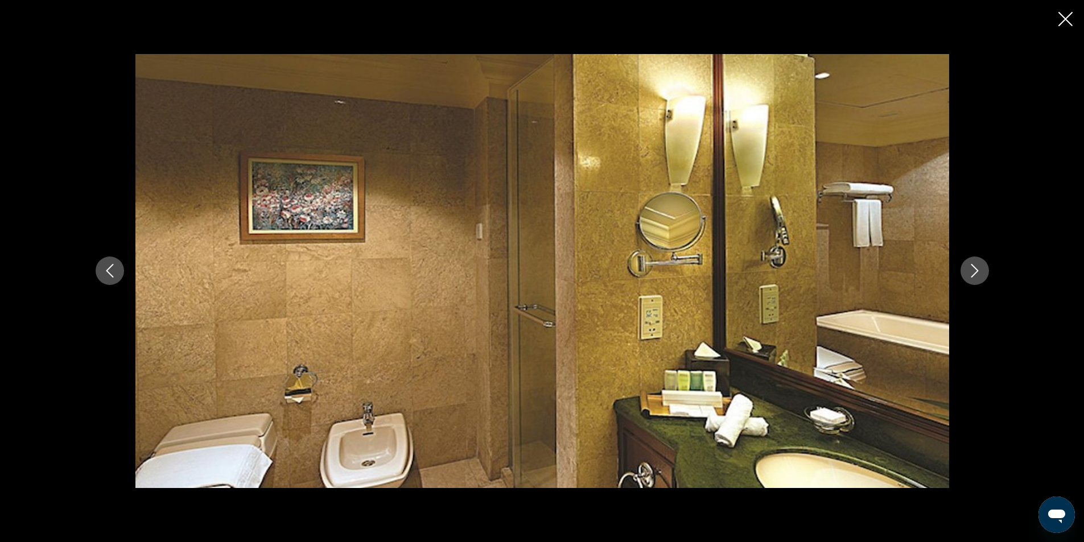
click at [971, 270] on icon "Next image" at bounding box center [975, 271] width 14 height 14
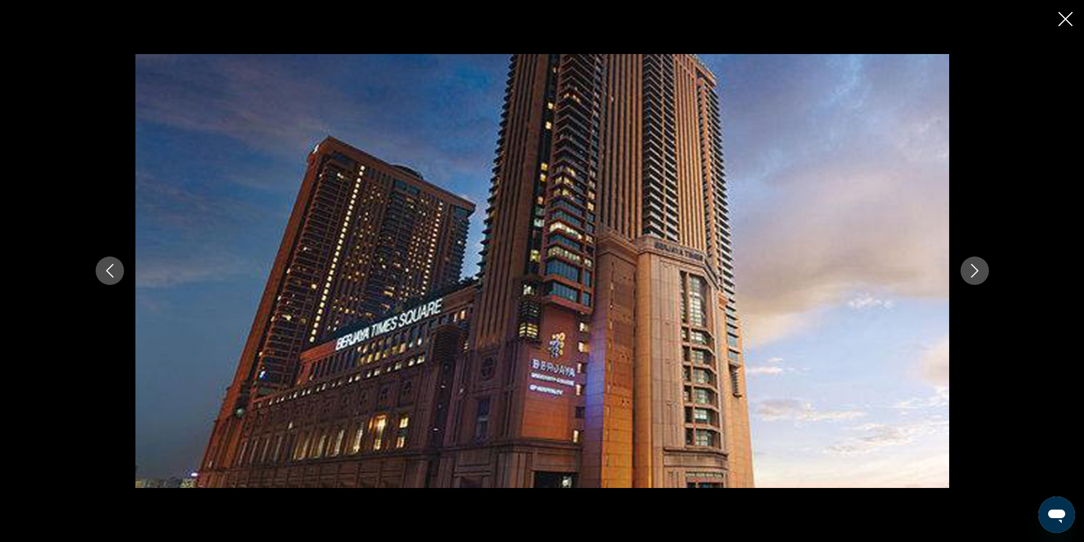
click at [971, 270] on icon "Next image" at bounding box center [975, 271] width 14 height 14
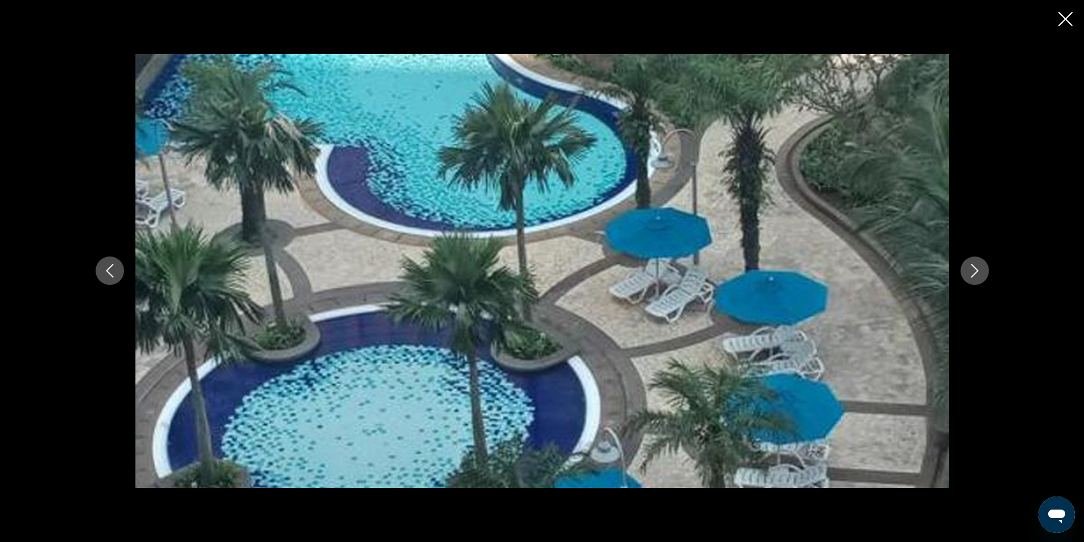
click at [971, 270] on icon "Next image" at bounding box center [975, 271] width 14 height 14
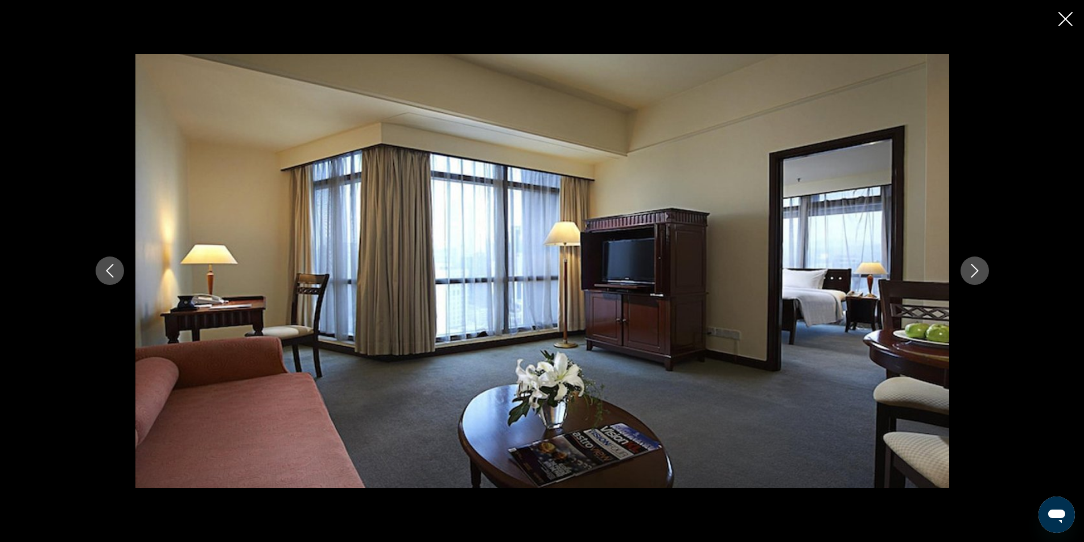
click at [1062, 15] on icon "Close slideshow" at bounding box center [1065, 19] width 14 height 14
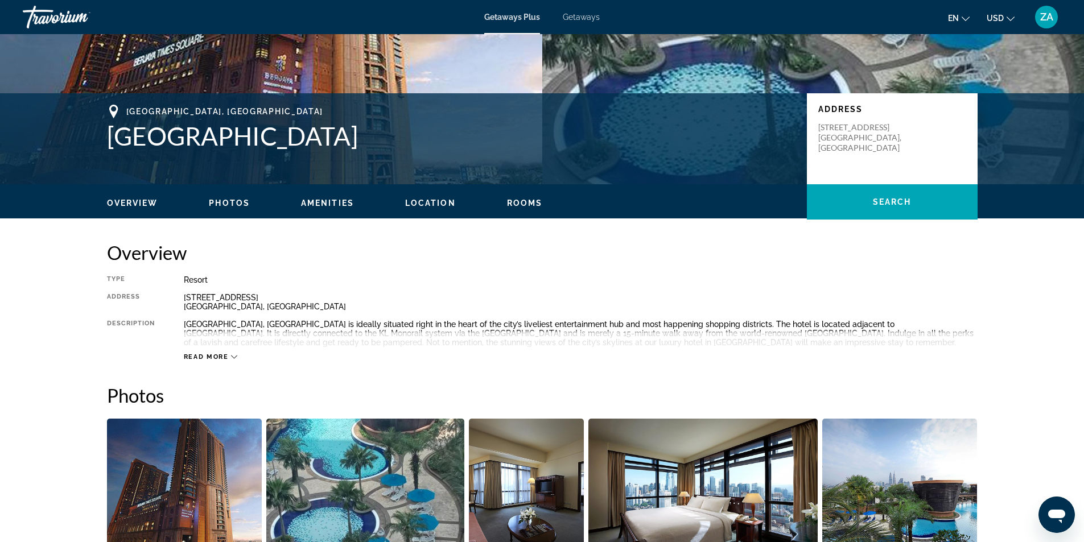
scroll to position [57, 0]
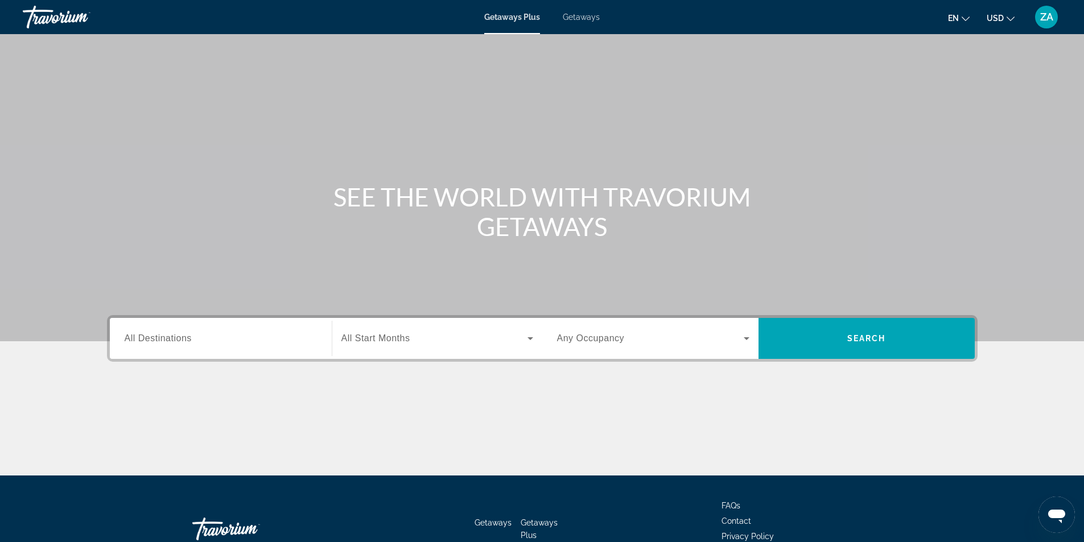
click at [187, 336] on span "All Destinations" at bounding box center [158, 338] width 67 height 10
click at [187, 336] on input "Destination All Destinations" at bounding box center [221, 339] width 192 height 14
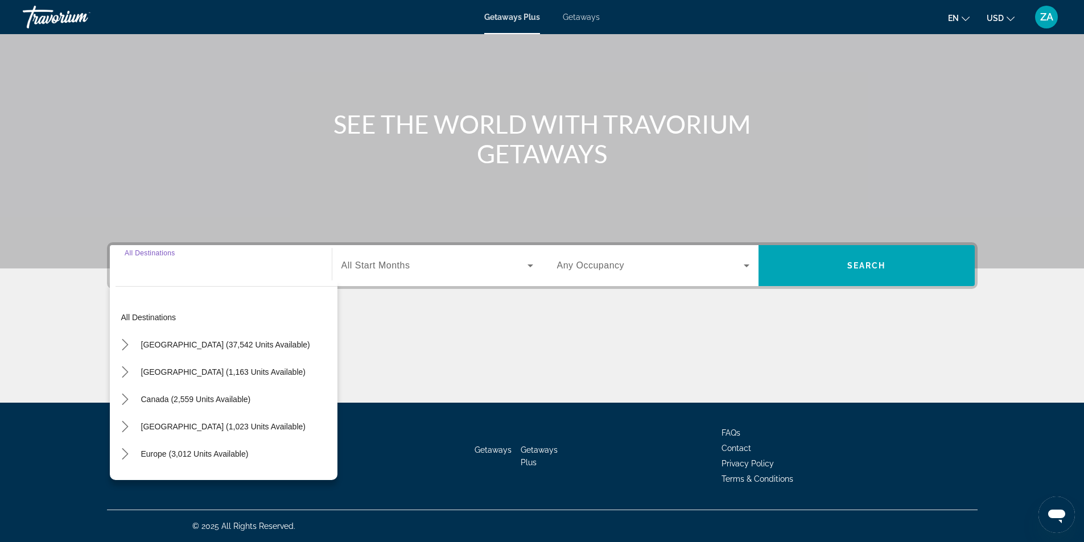
scroll to position [184, 0]
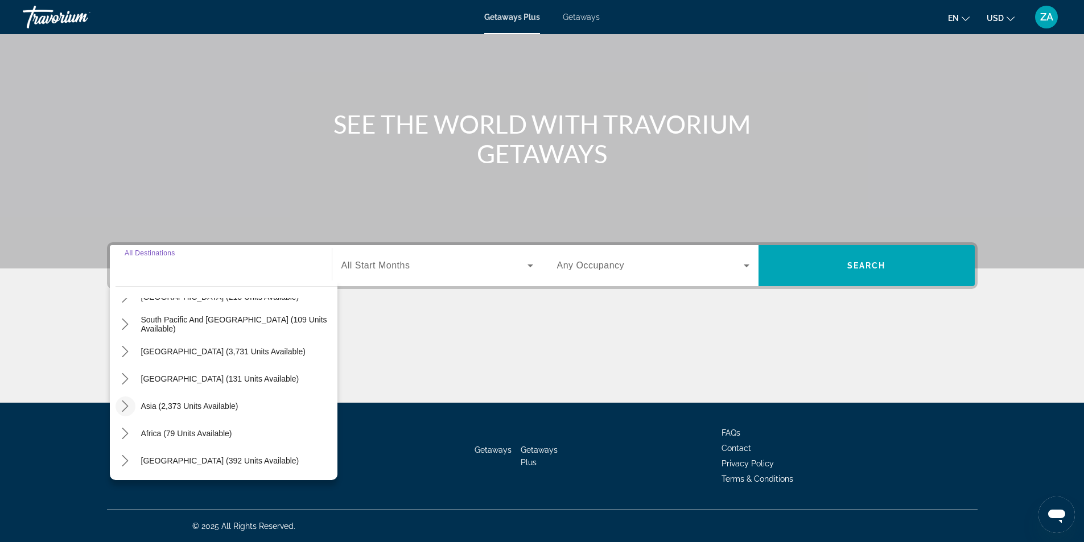
click at [126, 405] on icon "Toggle Asia (2,373 units available) submenu" at bounding box center [125, 406] width 6 height 11
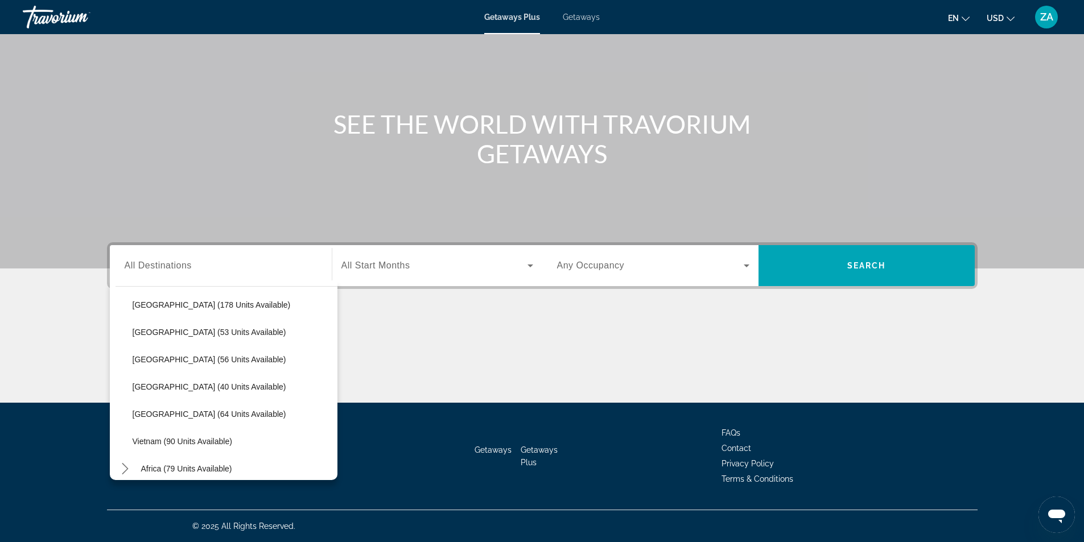
scroll to position [458, 0]
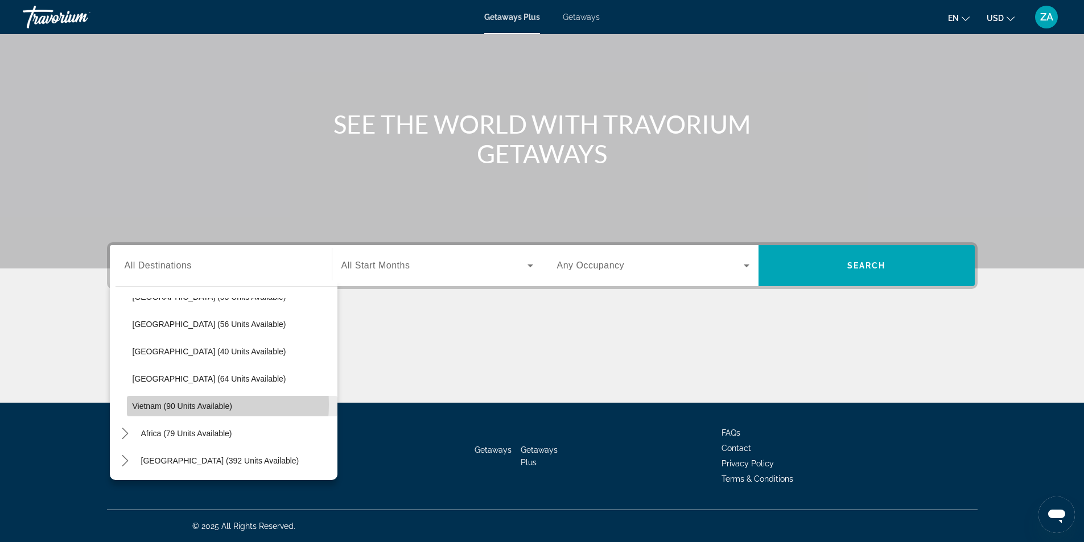
click at [167, 405] on span "Vietnam (90 units available)" at bounding box center [183, 406] width 100 height 9
type input "**********"
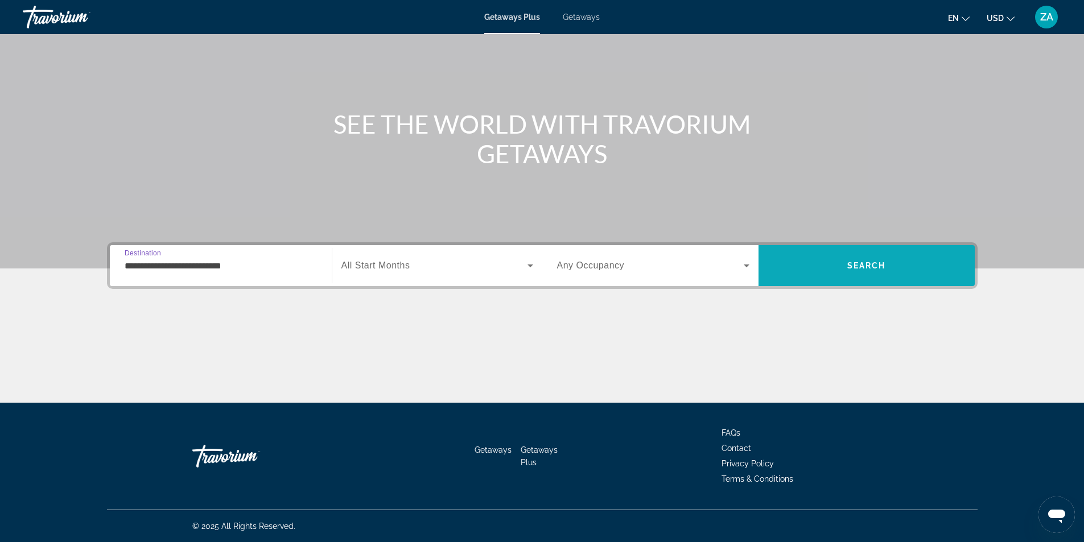
click at [890, 265] on span "Search" at bounding box center [867, 265] width 216 height 27
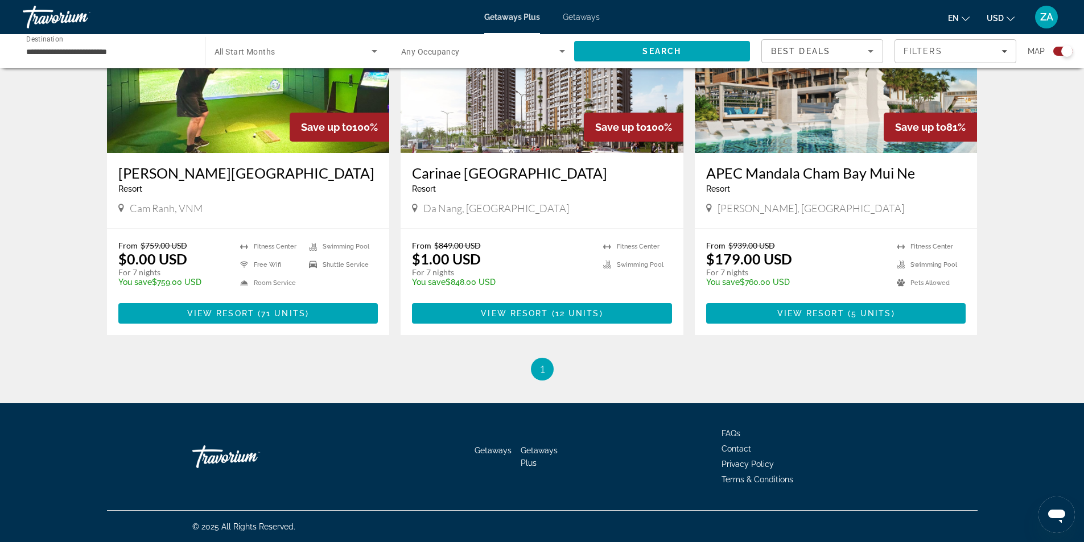
scroll to position [491, 0]
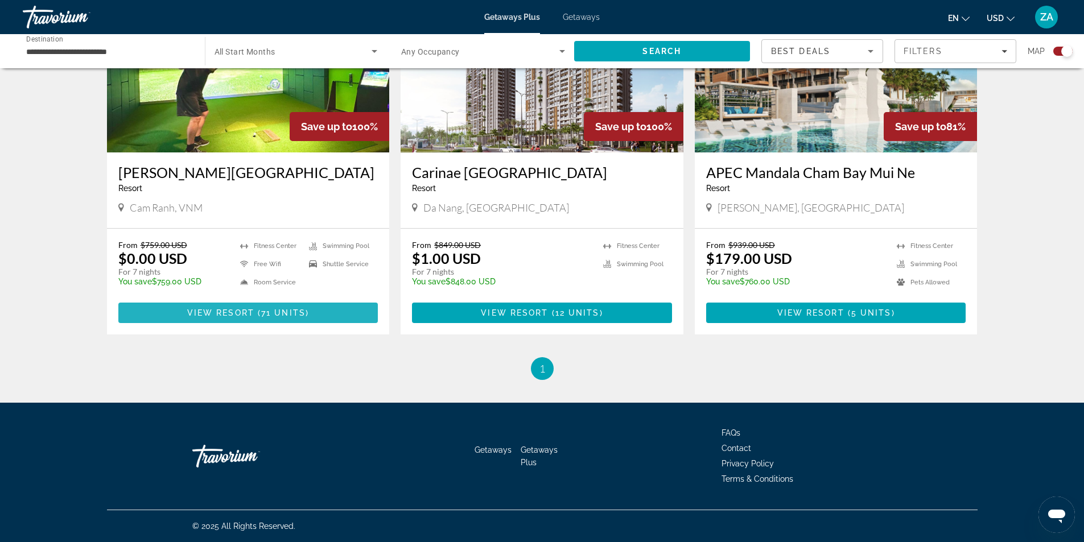
click at [212, 320] on span "Main content" at bounding box center [248, 312] width 260 height 27
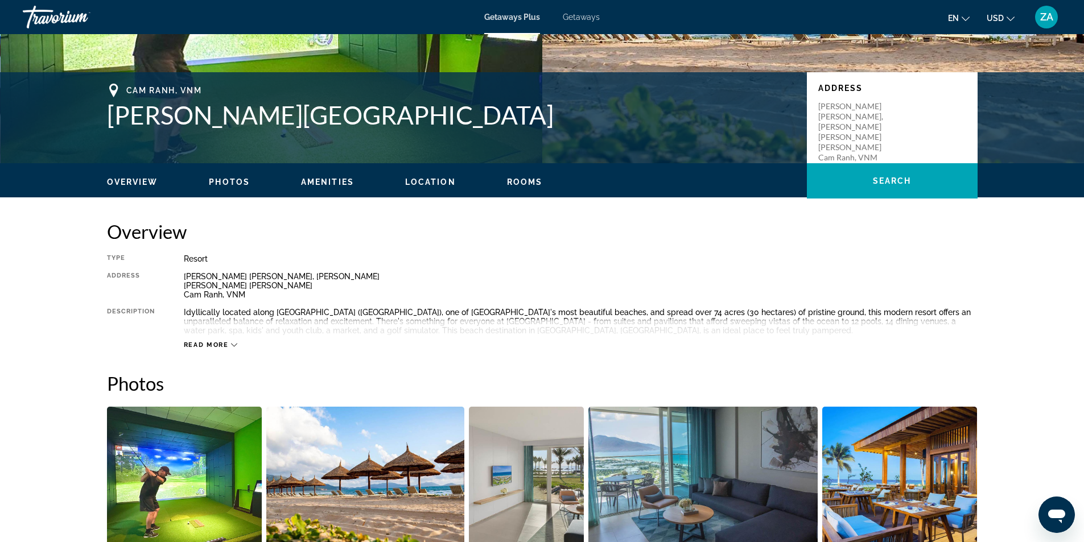
scroll to position [285, 0]
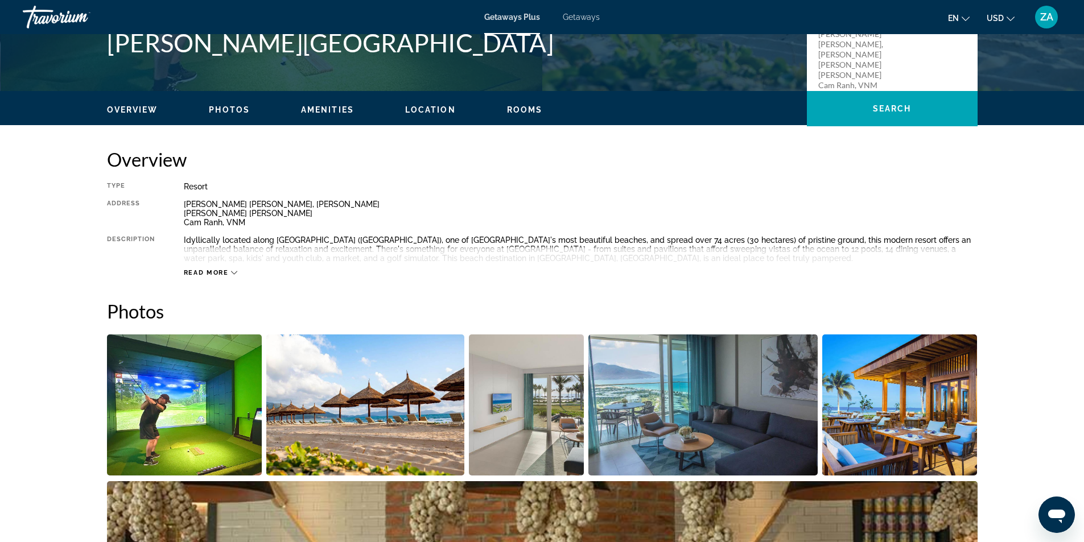
click at [322, 118] on div "Overview Photos Amenities Location Rooms Search" at bounding box center [542, 108] width 916 height 35
click at [322, 108] on span "Amenities" at bounding box center [327, 109] width 53 height 9
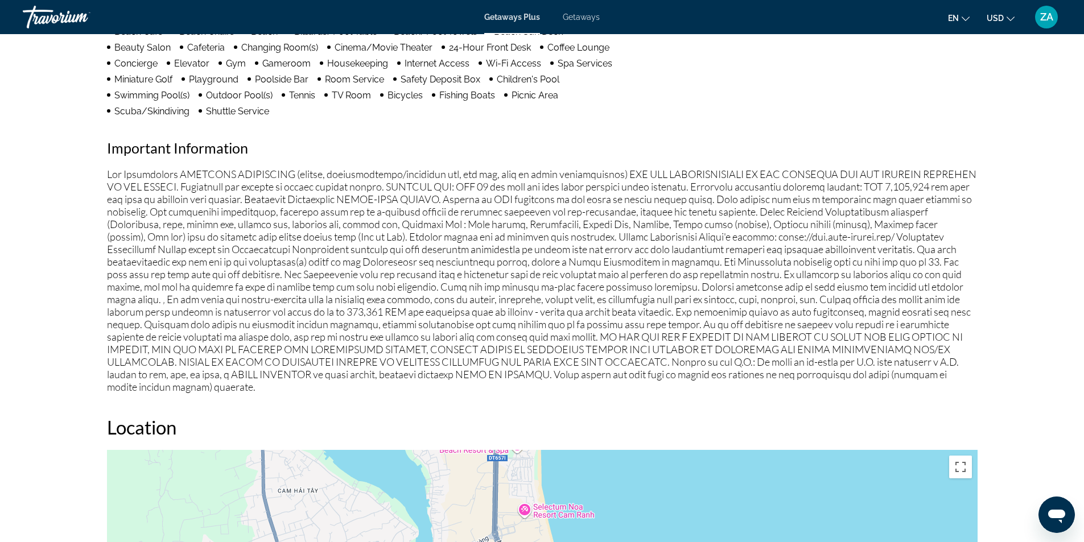
scroll to position [1094, 0]
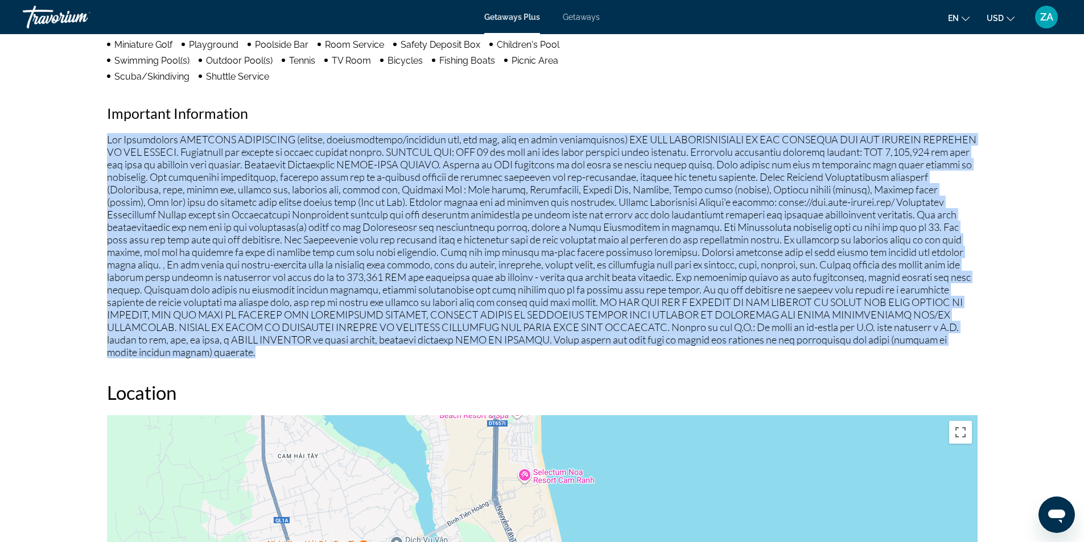
drag, startPoint x: 108, startPoint y: 122, endPoint x: 213, endPoint y: 335, distance: 237.9
click at [213, 335] on p "Main content" at bounding box center [542, 245] width 871 height 225
copy p "Fee Advisements REQUIRED SURCHARGES (energy, accommodations/occupancy tax, bed …"
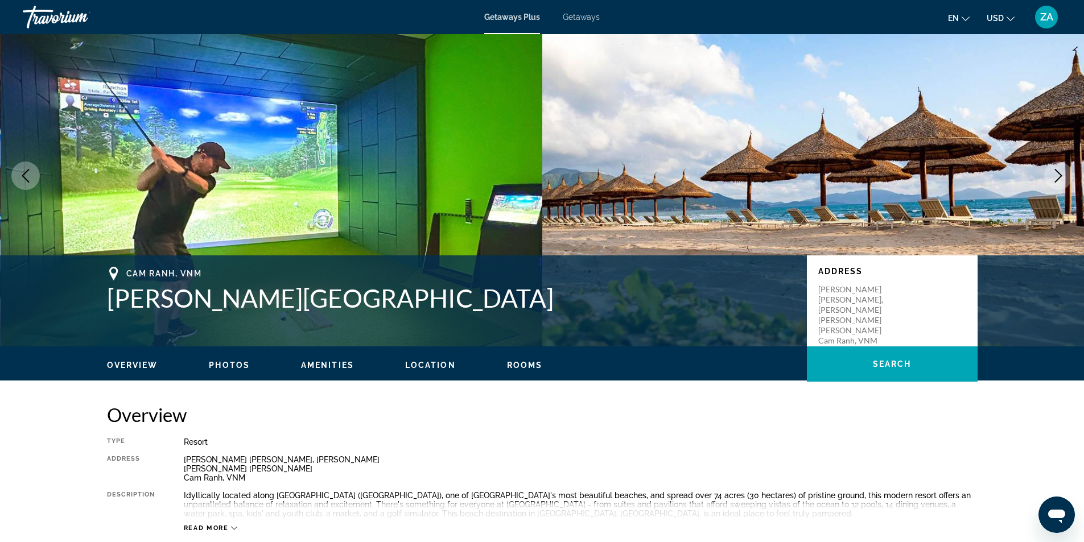
scroll to position [0, 0]
